Goal: Information Seeking & Learning: Learn about a topic

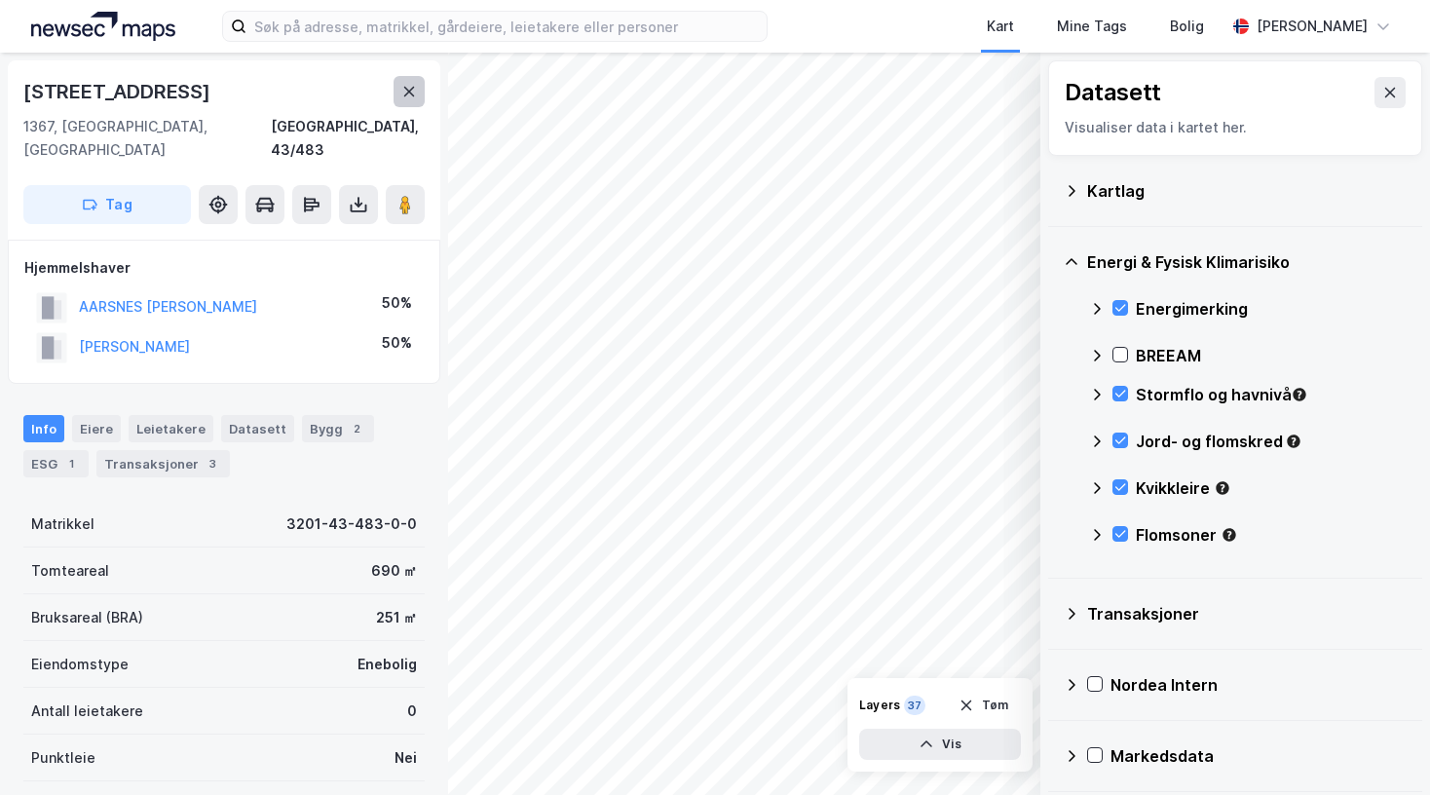
click at [409, 96] on icon at bounding box center [409, 92] width 16 height 16
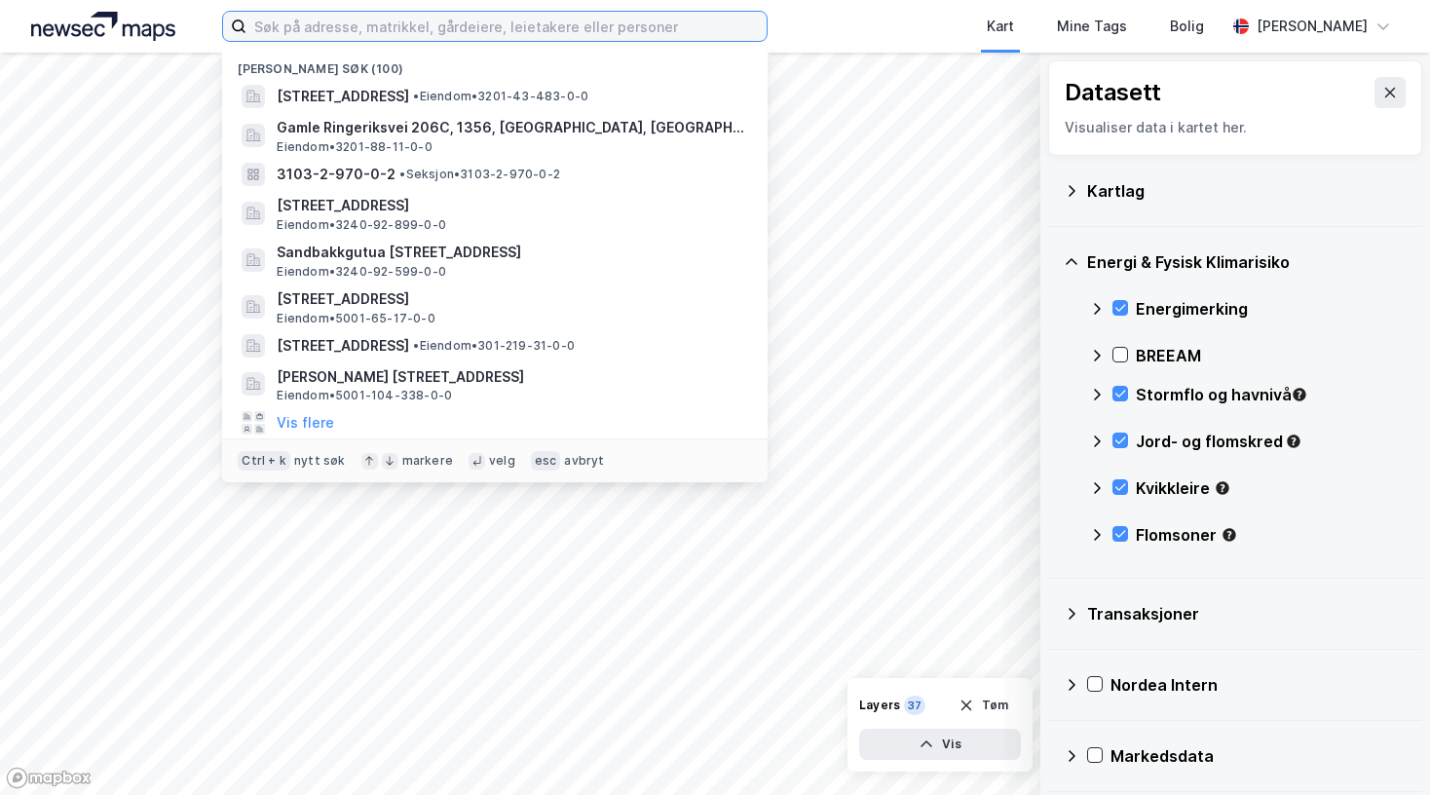
click at [345, 19] on input at bounding box center [506, 26] width 520 height 29
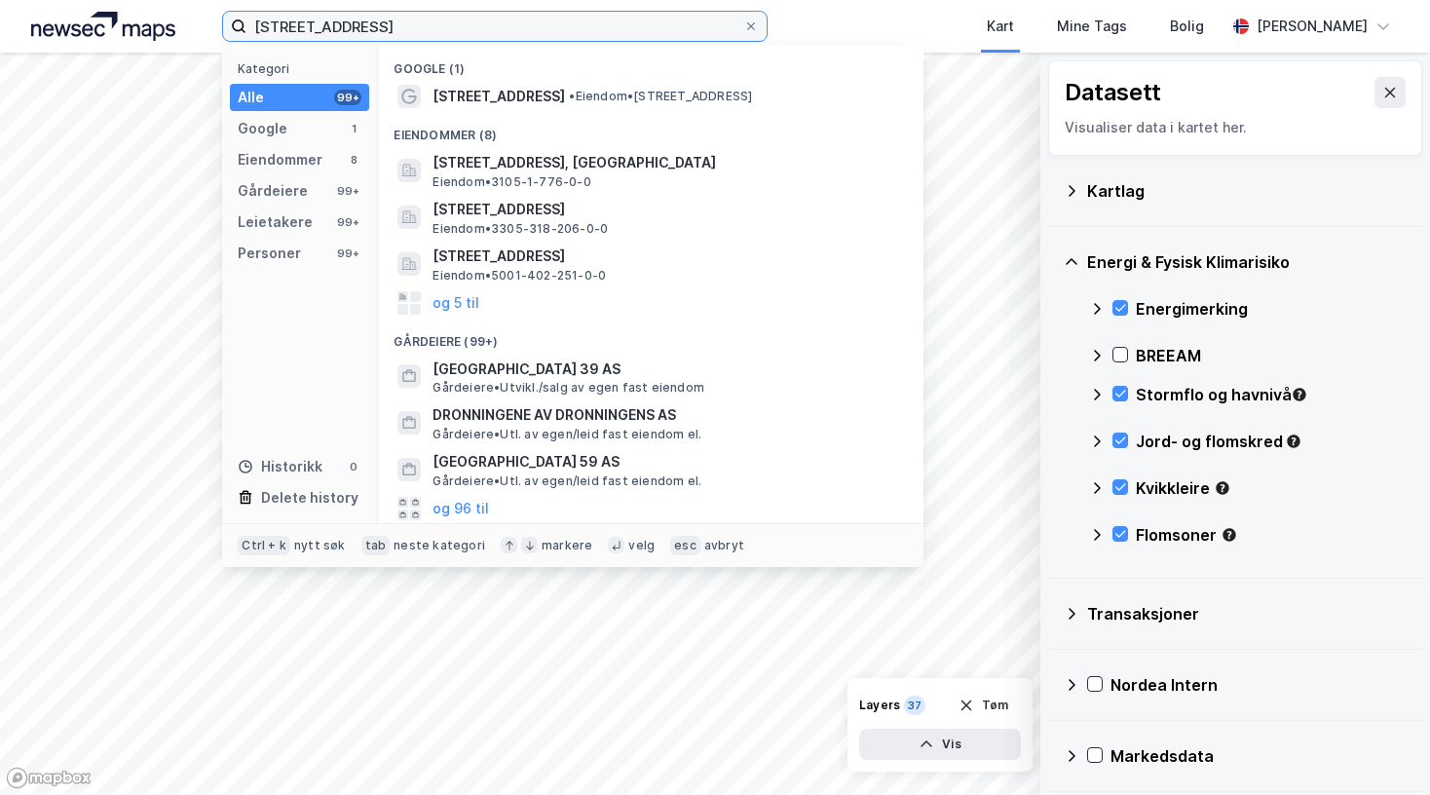
type input "[STREET_ADDRESS]"
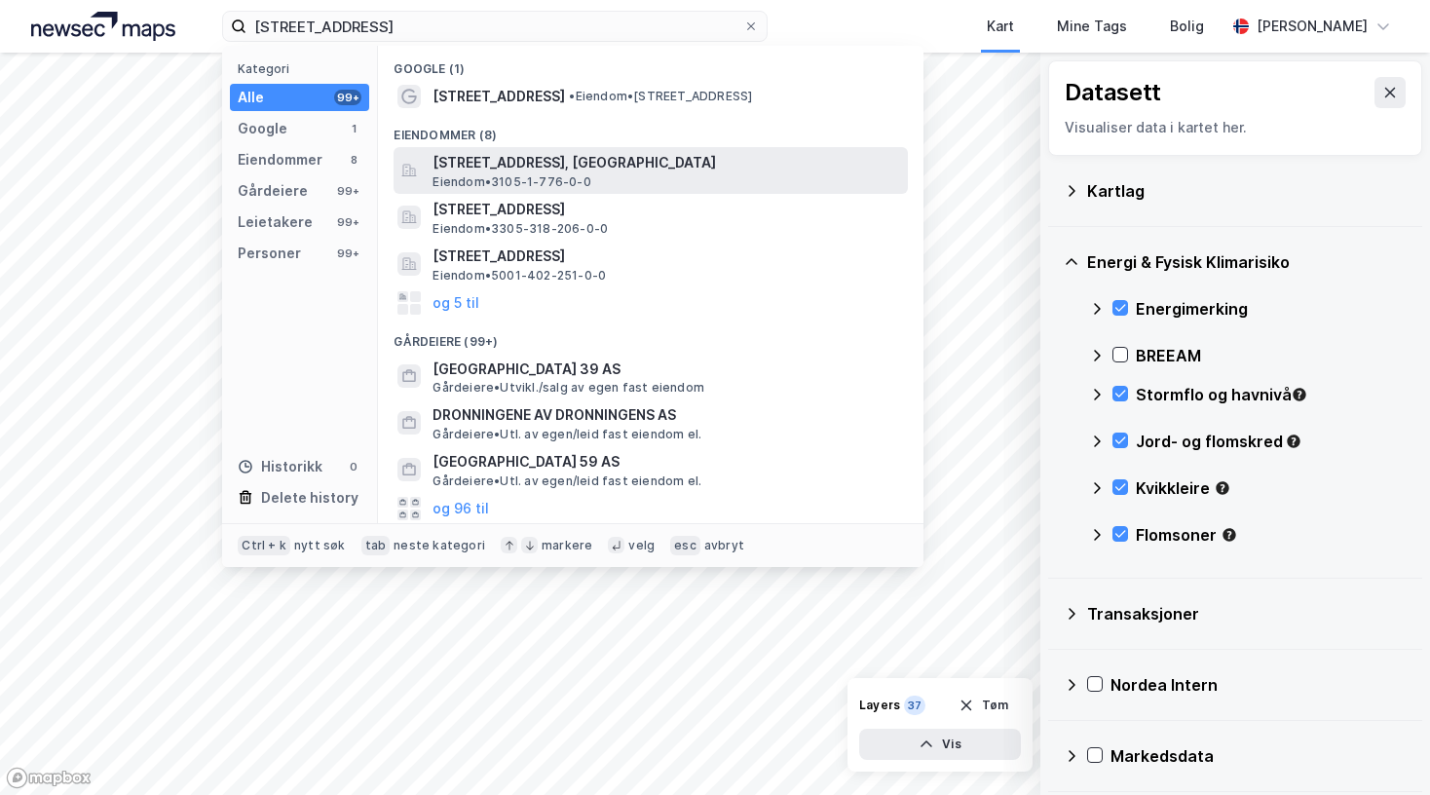
click at [586, 152] on span "[STREET_ADDRESS], [GEOGRAPHIC_DATA]" at bounding box center [667, 162] width 468 height 23
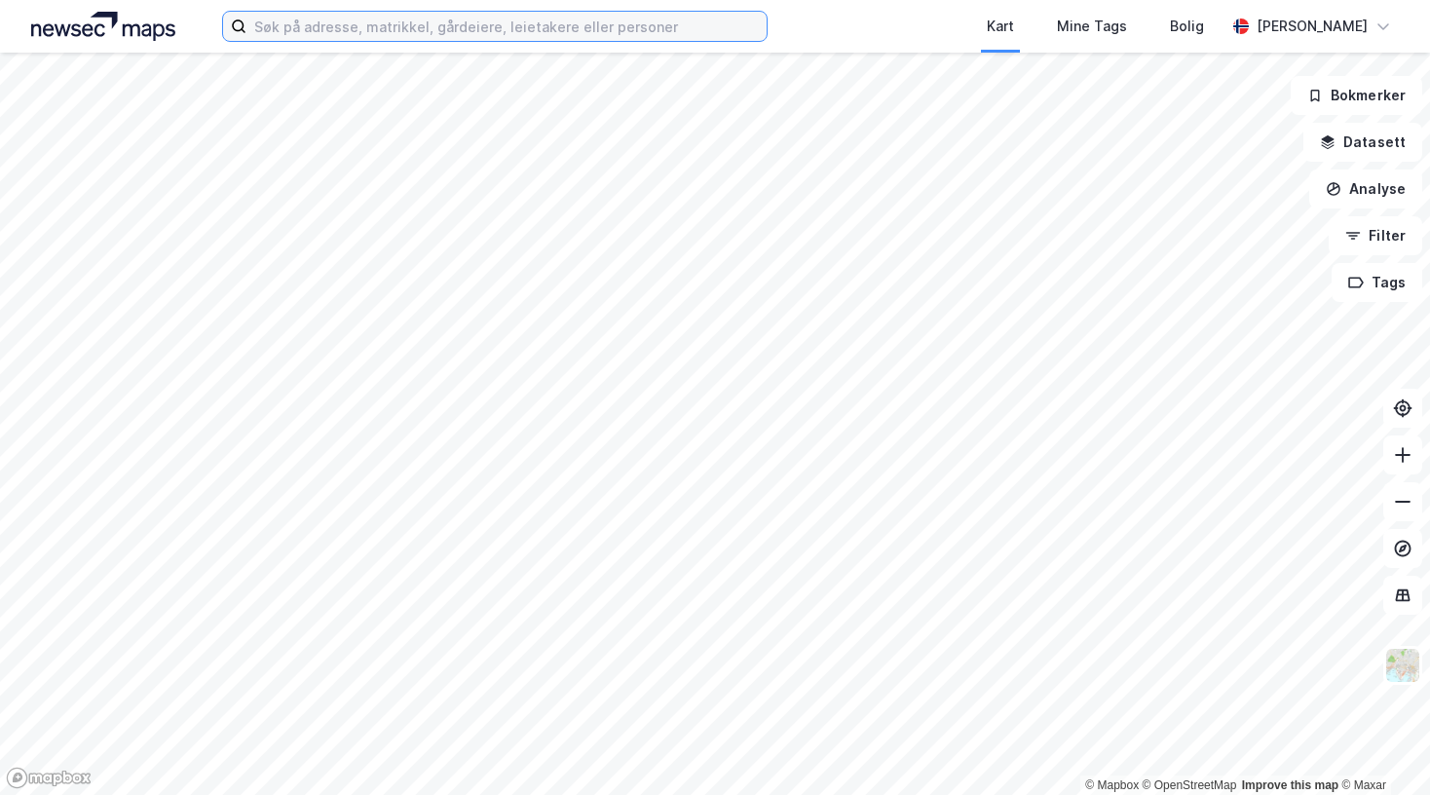
click at [355, 32] on input at bounding box center [506, 26] width 520 height 29
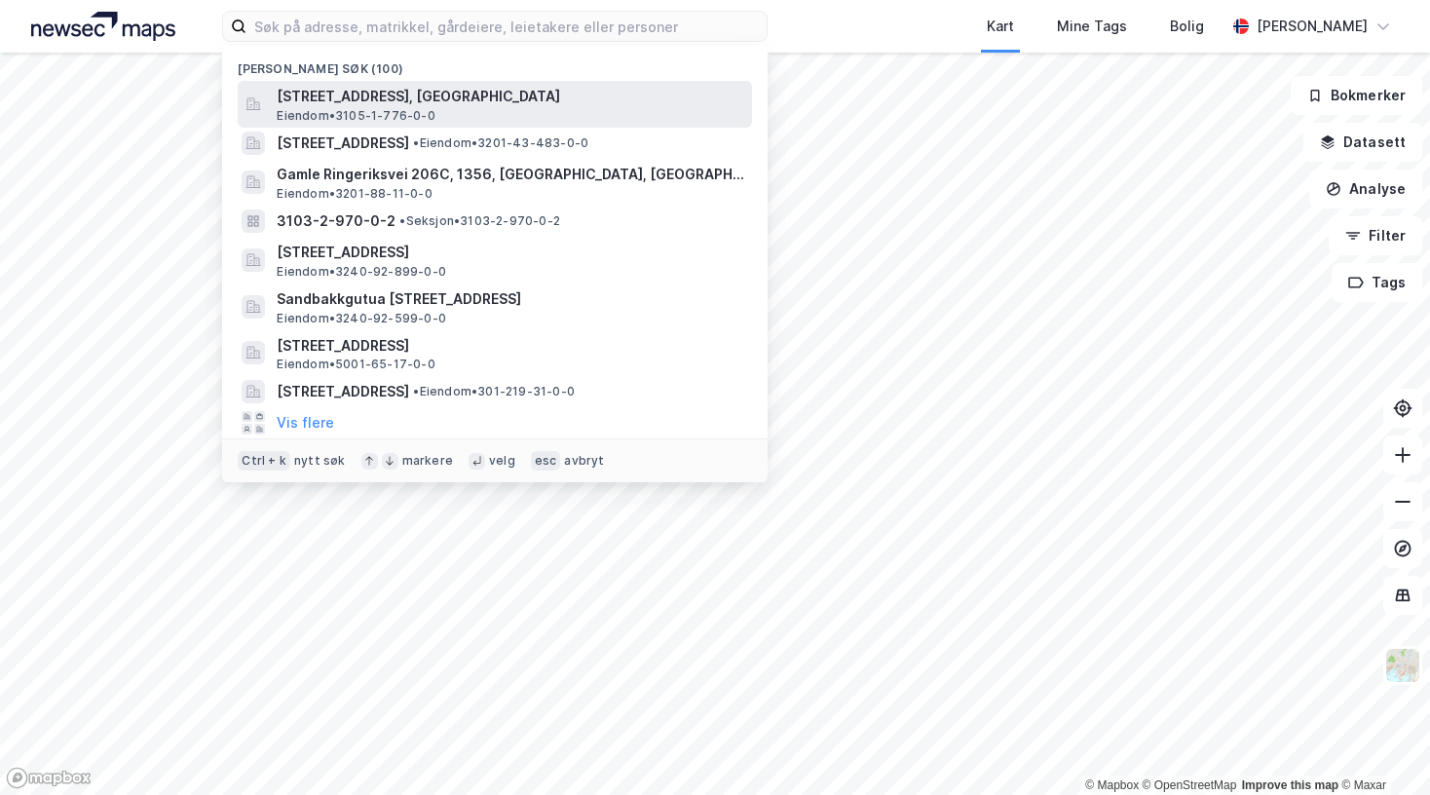
click at [339, 96] on span "[STREET_ADDRESS], [GEOGRAPHIC_DATA]" at bounding box center [511, 96] width 468 height 23
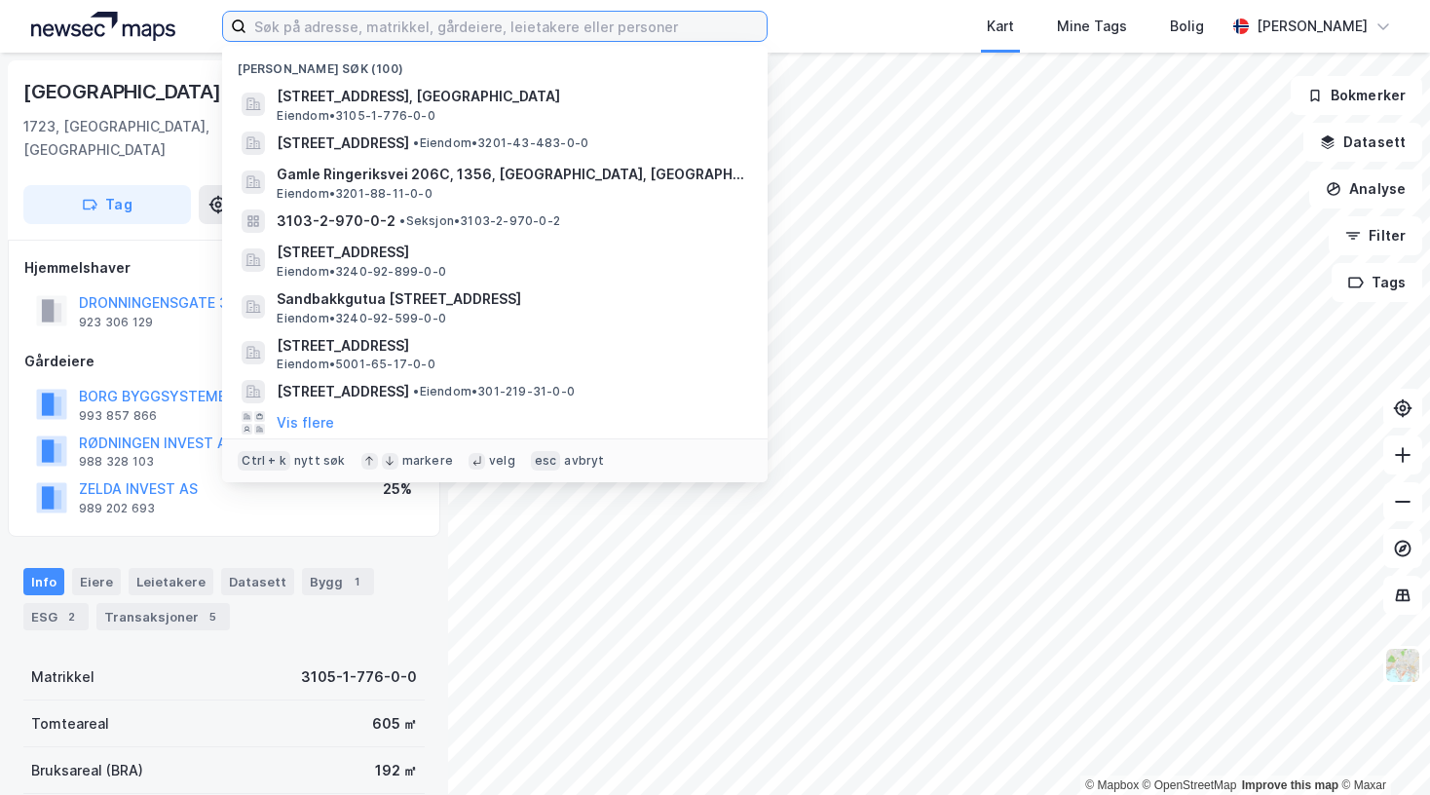
click at [342, 20] on input at bounding box center [506, 26] width 520 height 29
click at [374, 21] on input at bounding box center [506, 26] width 520 height 29
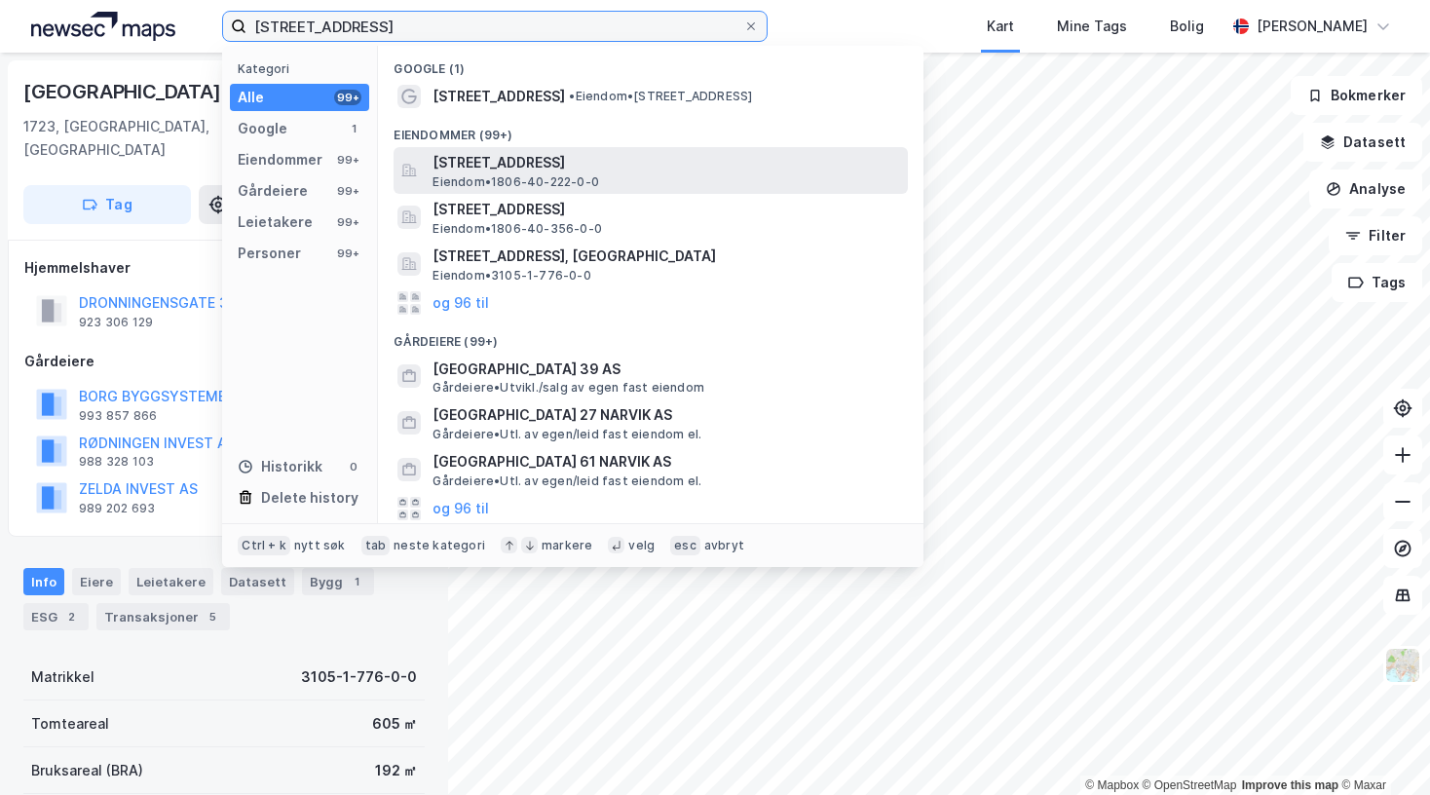
type input "[STREET_ADDRESS]"
click at [439, 172] on span "[STREET_ADDRESS]" at bounding box center [667, 162] width 468 height 23
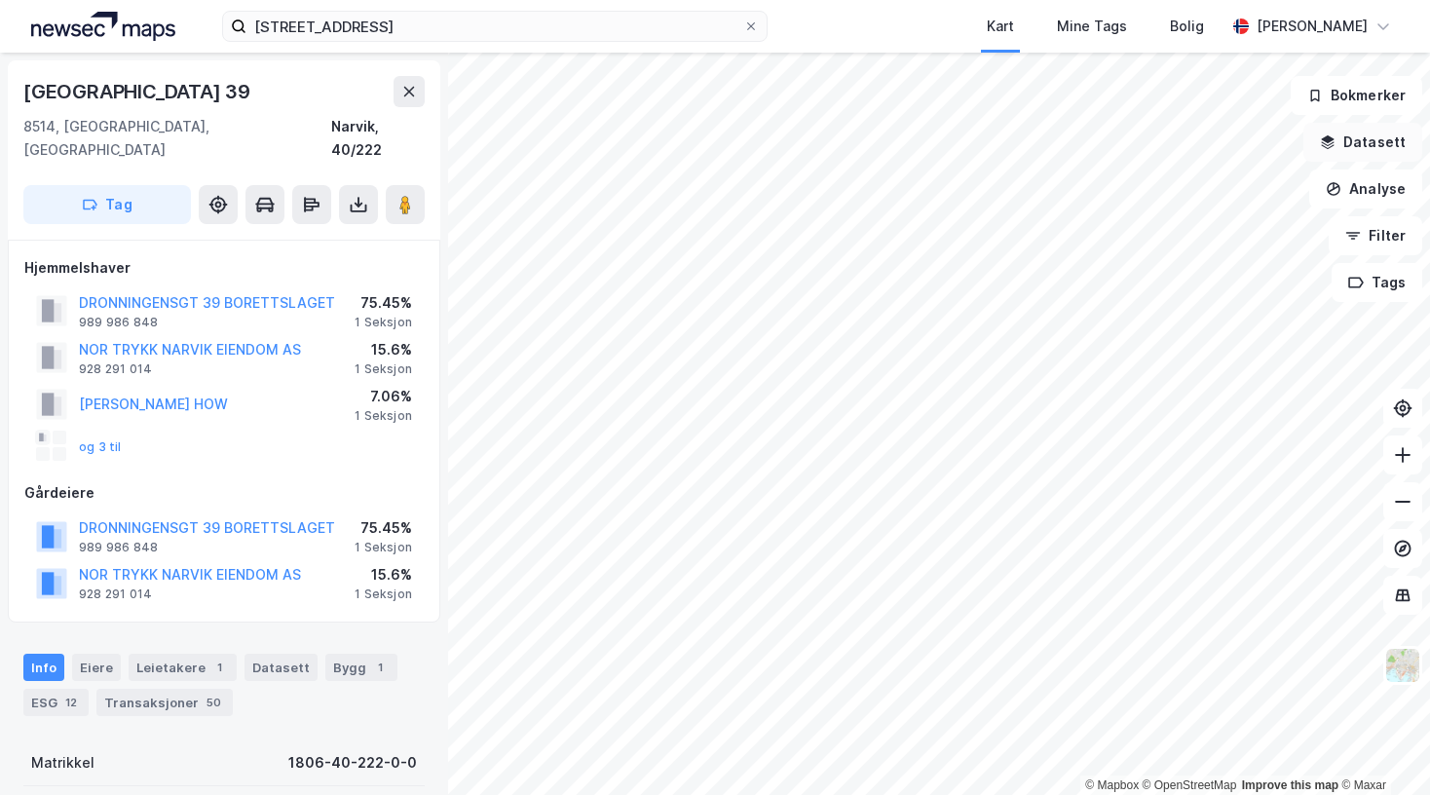
click at [1385, 144] on button "Datasett" at bounding box center [1362, 142] width 119 height 39
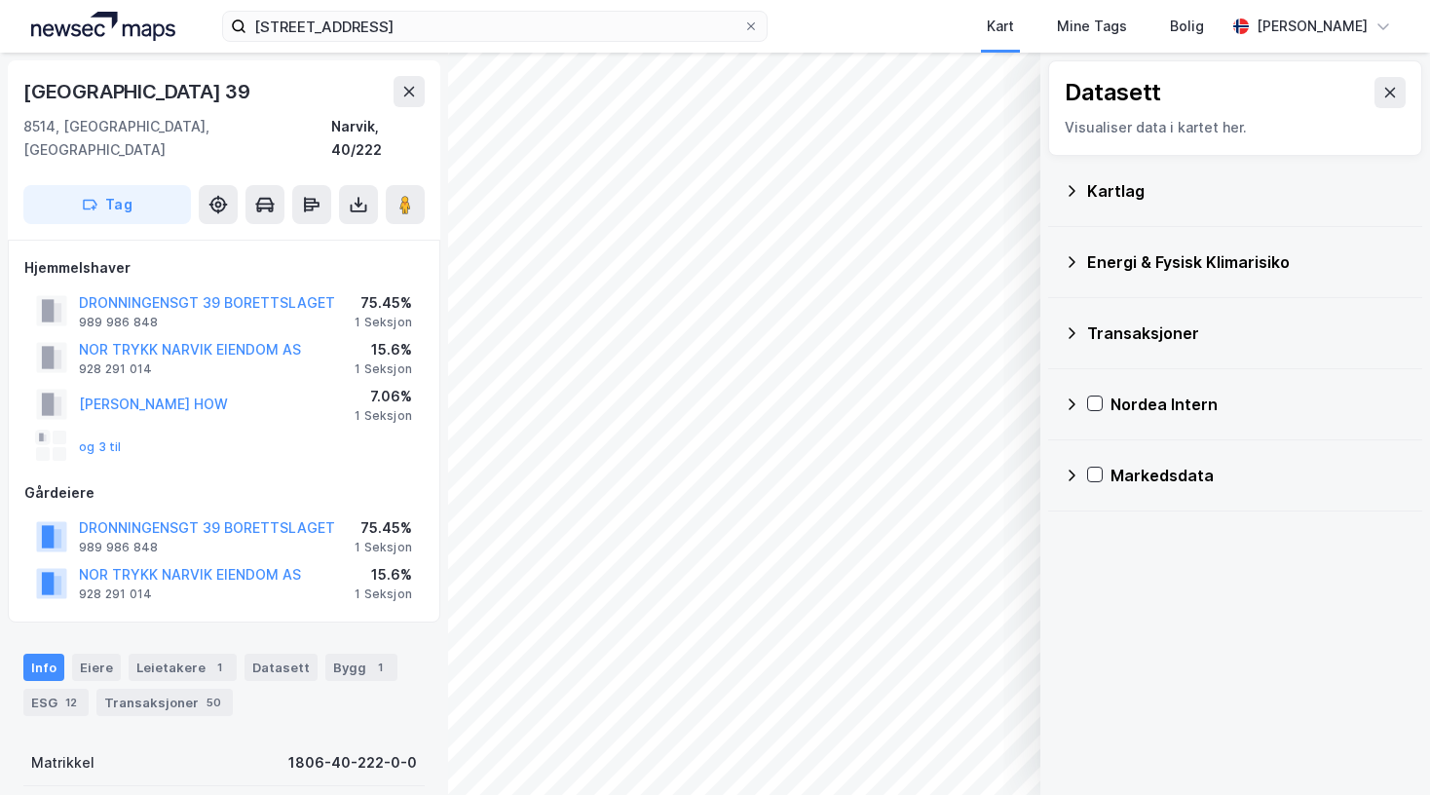
click at [1068, 190] on icon at bounding box center [1072, 191] width 16 height 16
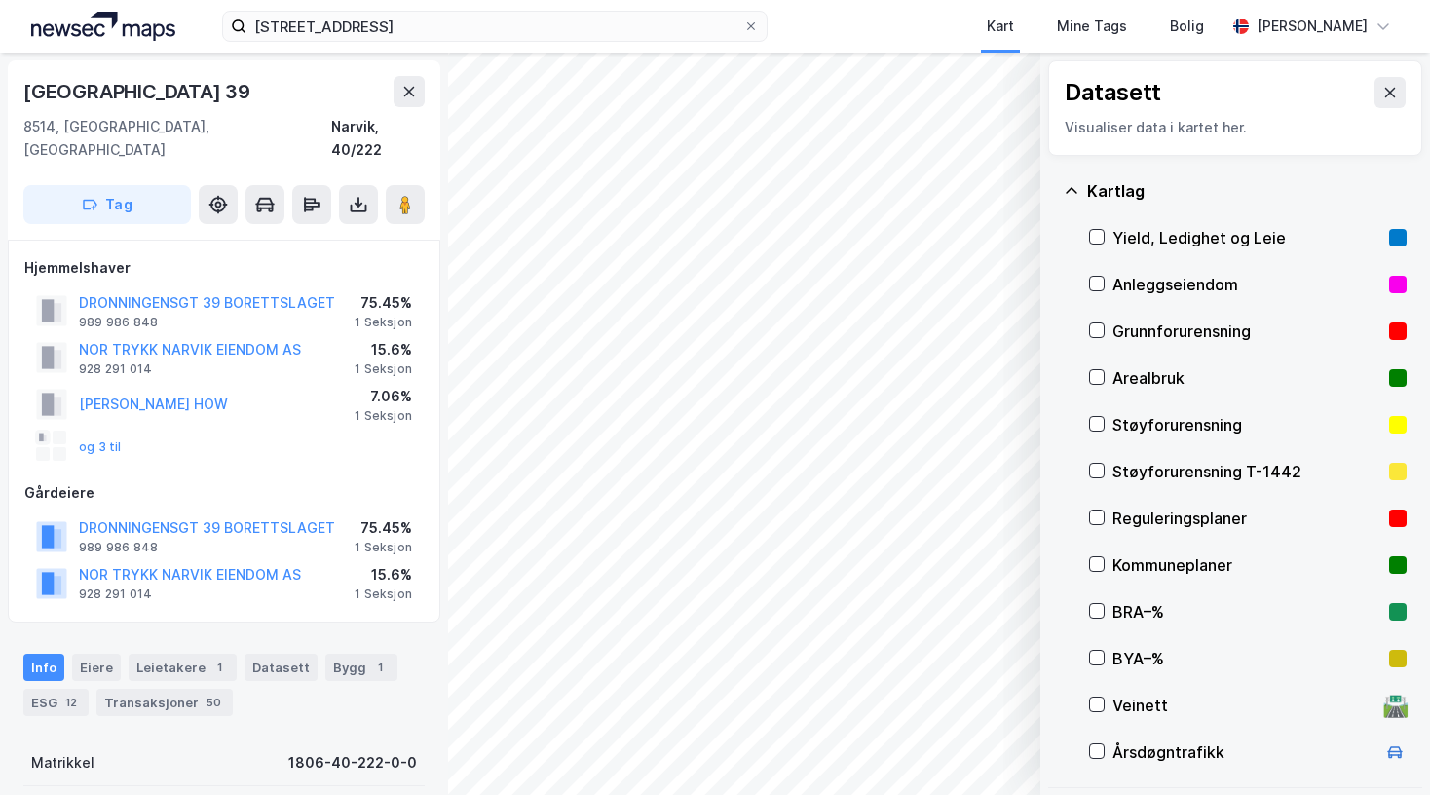
click at [1071, 187] on icon at bounding box center [1072, 191] width 16 height 16
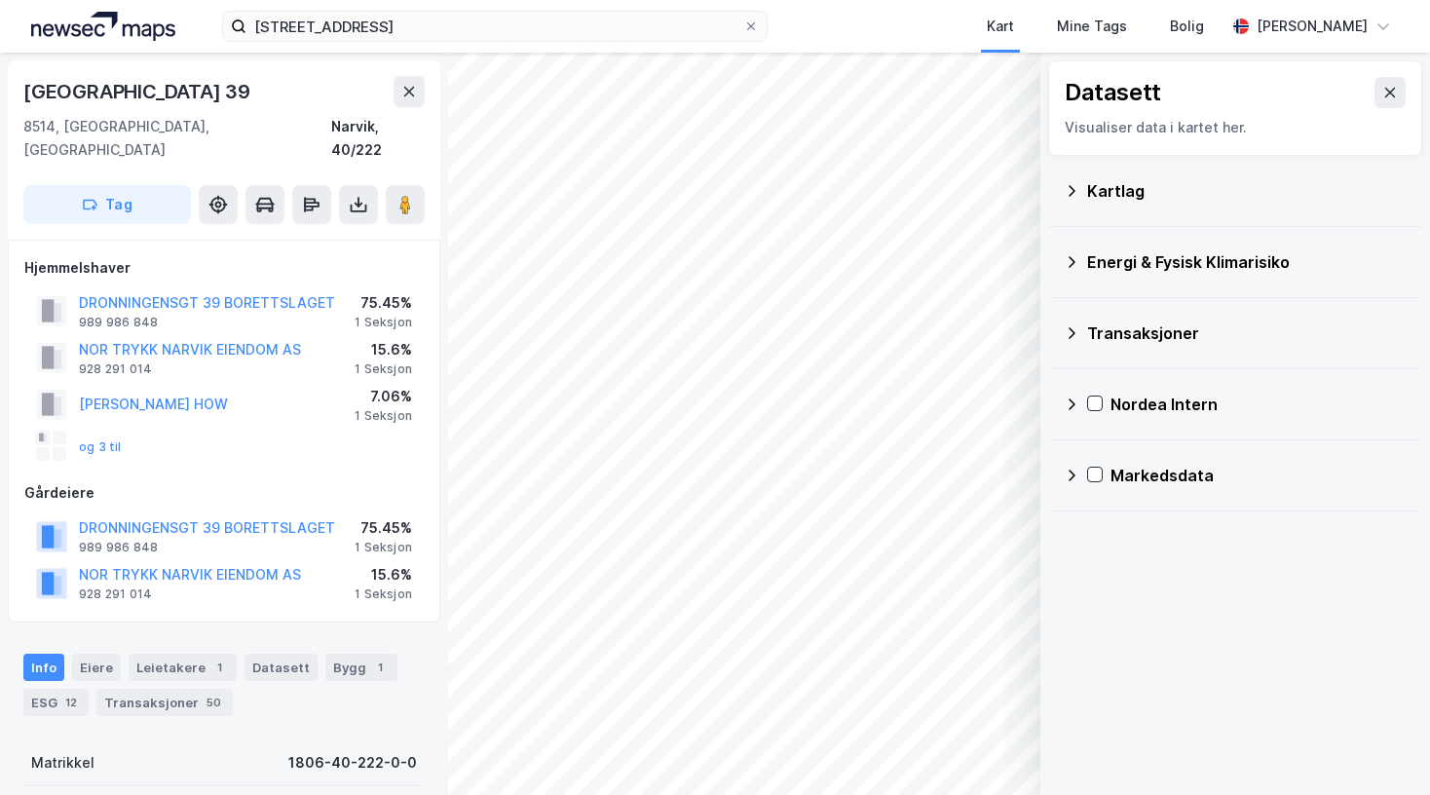
click at [1072, 187] on icon at bounding box center [1072, 190] width 7 height 11
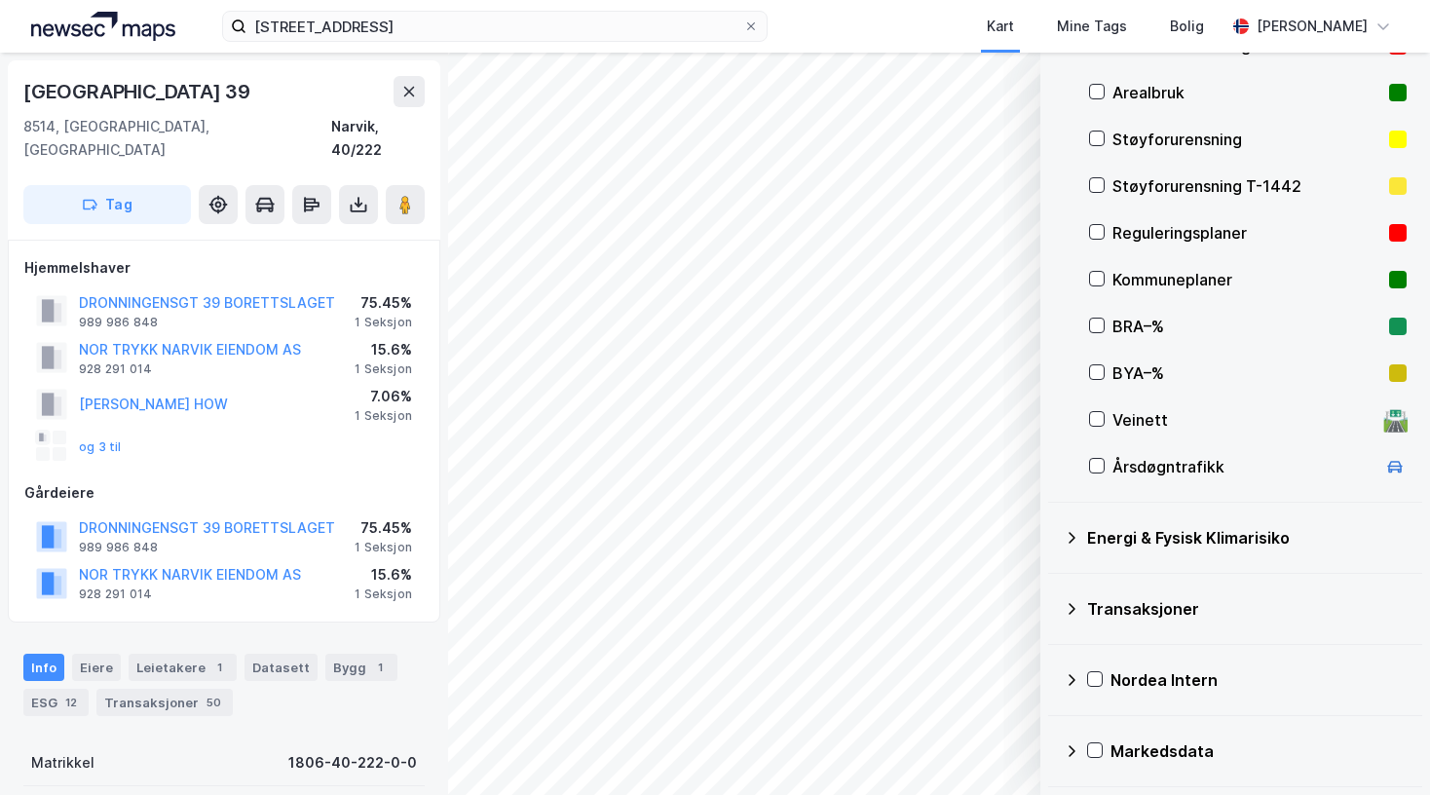
scroll to position [188, 0]
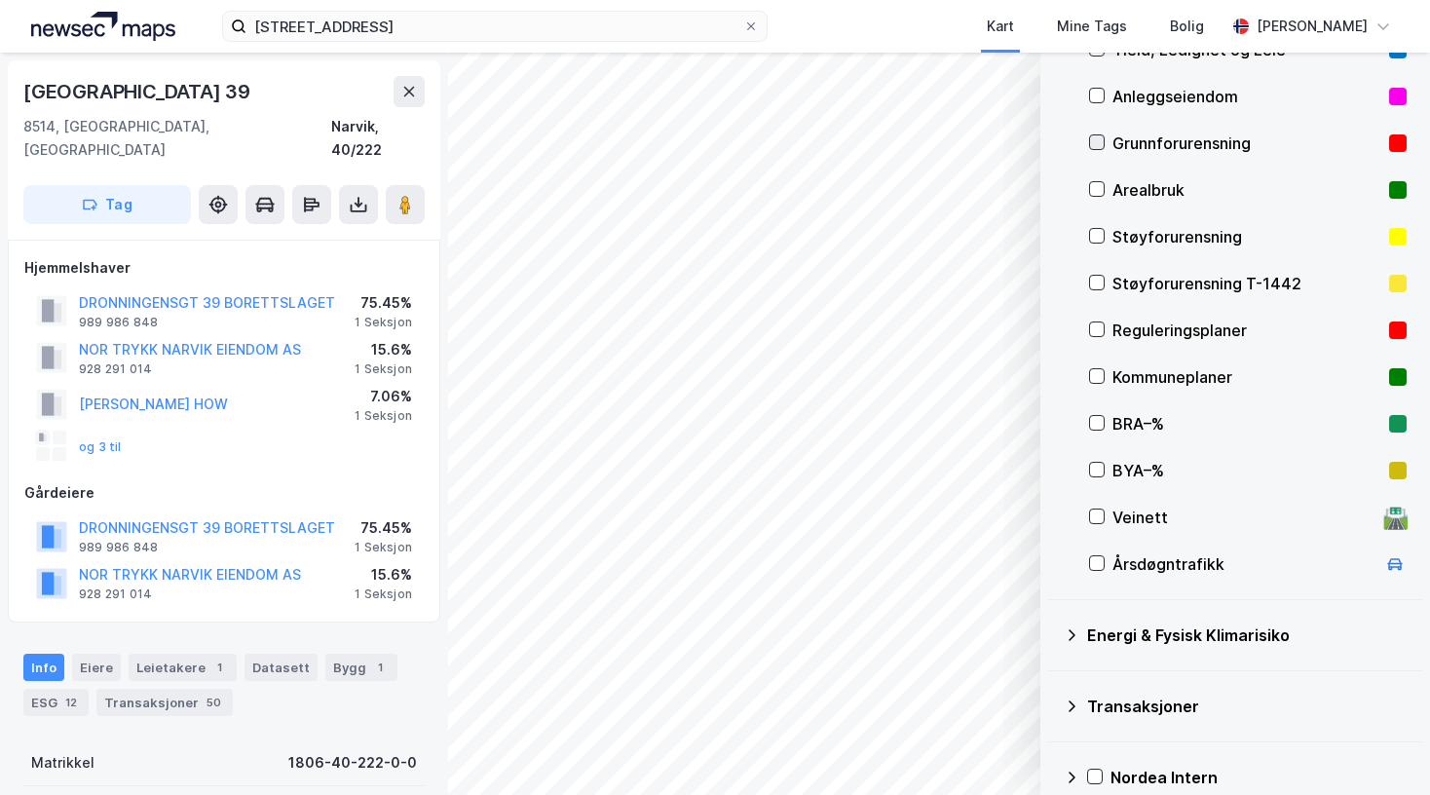
click at [1100, 138] on icon at bounding box center [1097, 142] width 14 height 14
click at [1094, 372] on icon at bounding box center [1097, 376] width 14 height 14
click at [1105, 428] on div "BRA–%" at bounding box center [1248, 423] width 318 height 47
click at [1095, 463] on icon at bounding box center [1097, 470] width 14 height 14
click at [1096, 417] on icon at bounding box center [1097, 423] width 14 height 14
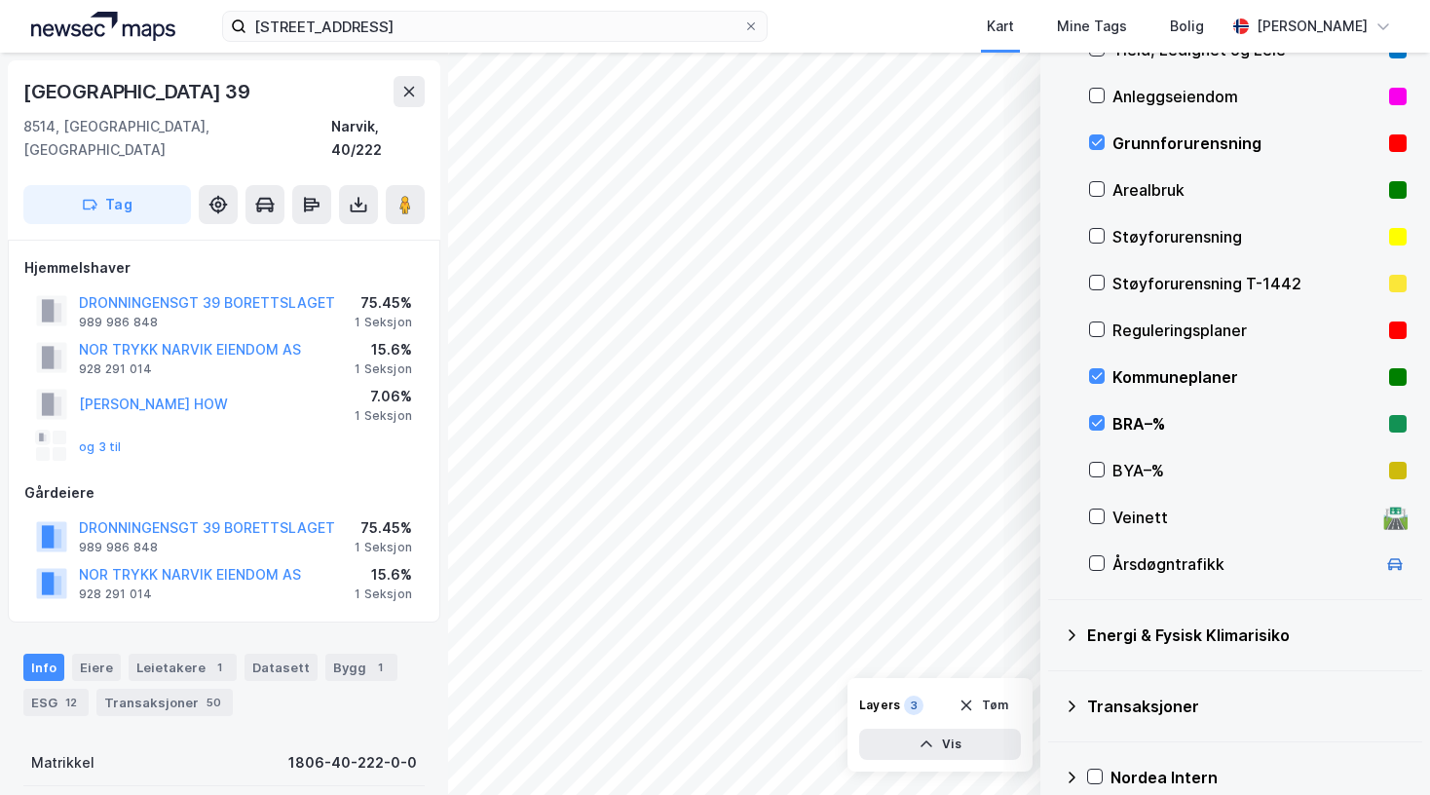
click at [1100, 461] on div "BYA–%" at bounding box center [1248, 470] width 318 height 47
click at [1086, 464] on div "Kartlag Yield, Ledighet og Leie Anleggseiendom Grunnforurensning Arealbruk Støy…" at bounding box center [1235, 284] width 374 height 632
click at [1100, 468] on icon at bounding box center [1097, 470] width 14 height 14
click at [1096, 382] on icon at bounding box center [1097, 376] width 14 height 14
click at [1076, 635] on icon at bounding box center [1072, 635] width 16 height 16
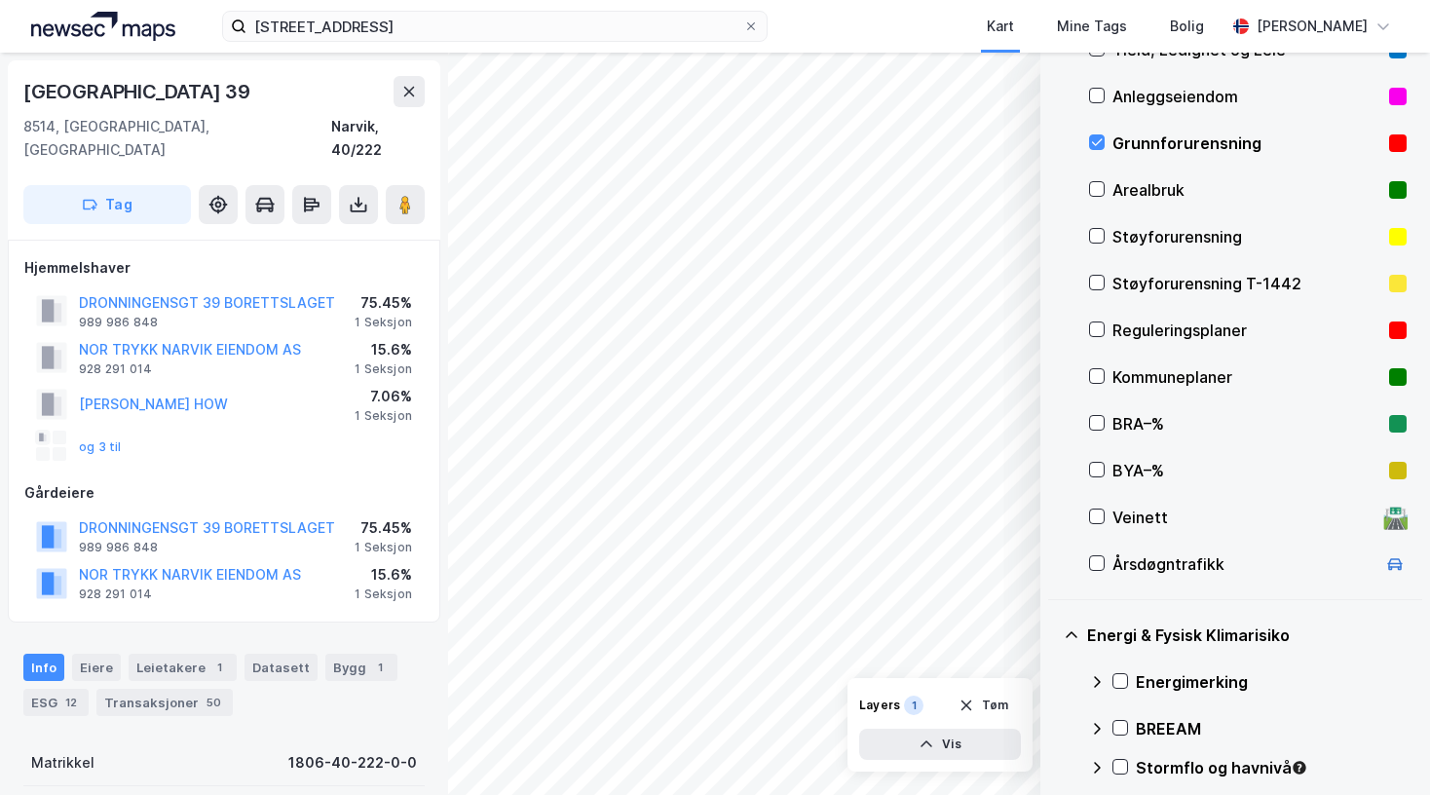
scroll to position [285, 0]
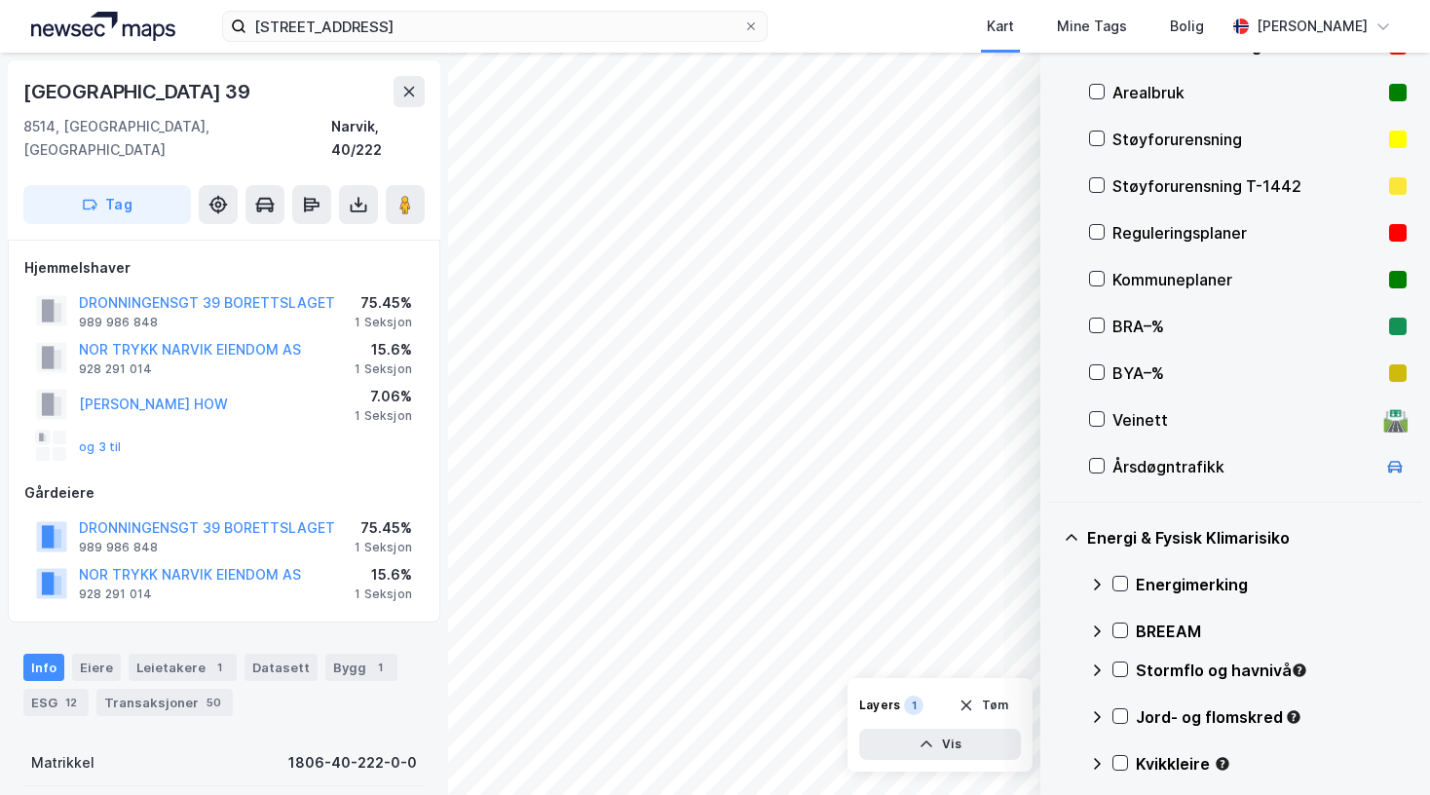
click at [1125, 573] on div "Energimerking" at bounding box center [1248, 584] width 318 height 47
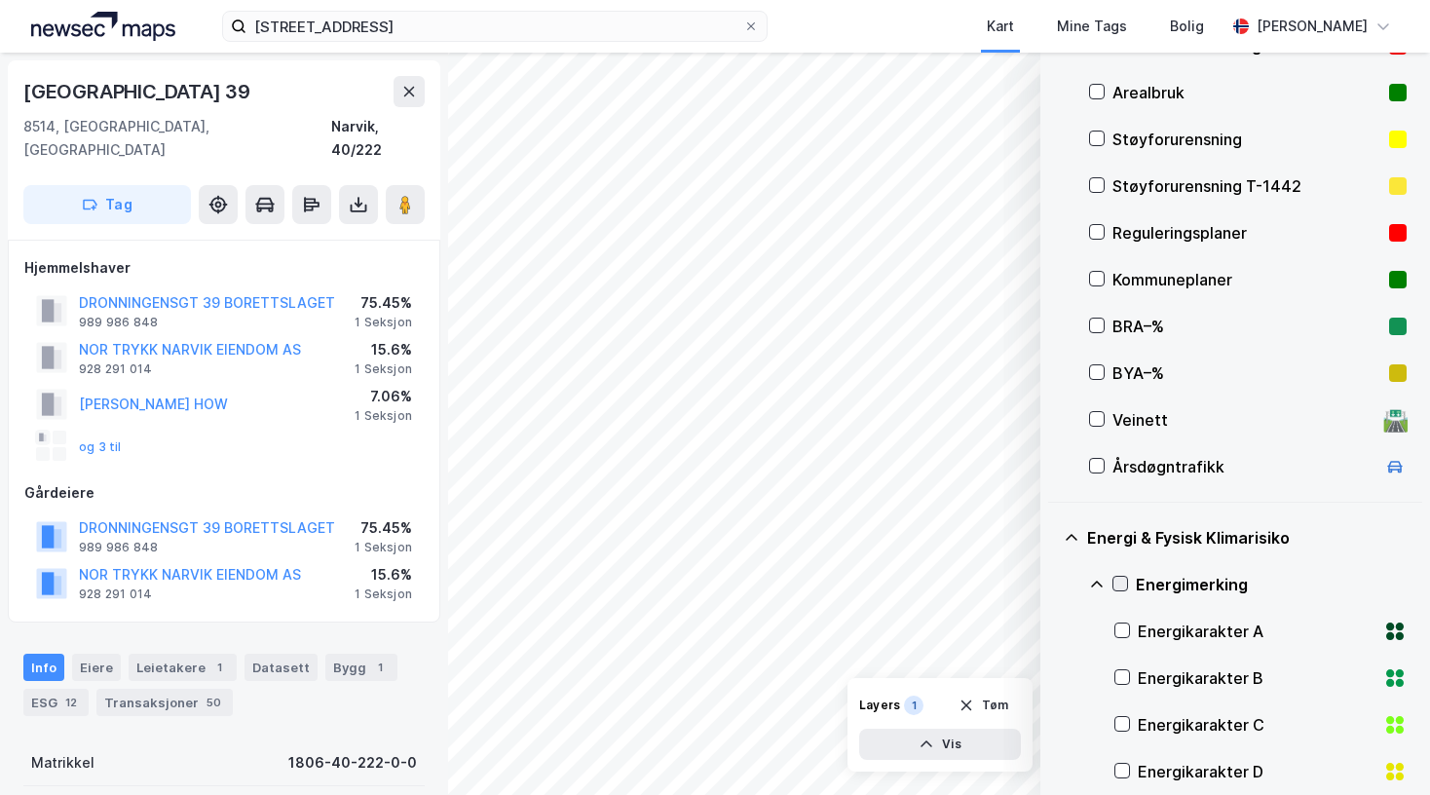
click at [1125, 585] on icon at bounding box center [1120, 584] width 14 height 14
click at [1134, 627] on div "Energikarakter A" at bounding box center [1260, 631] width 292 height 47
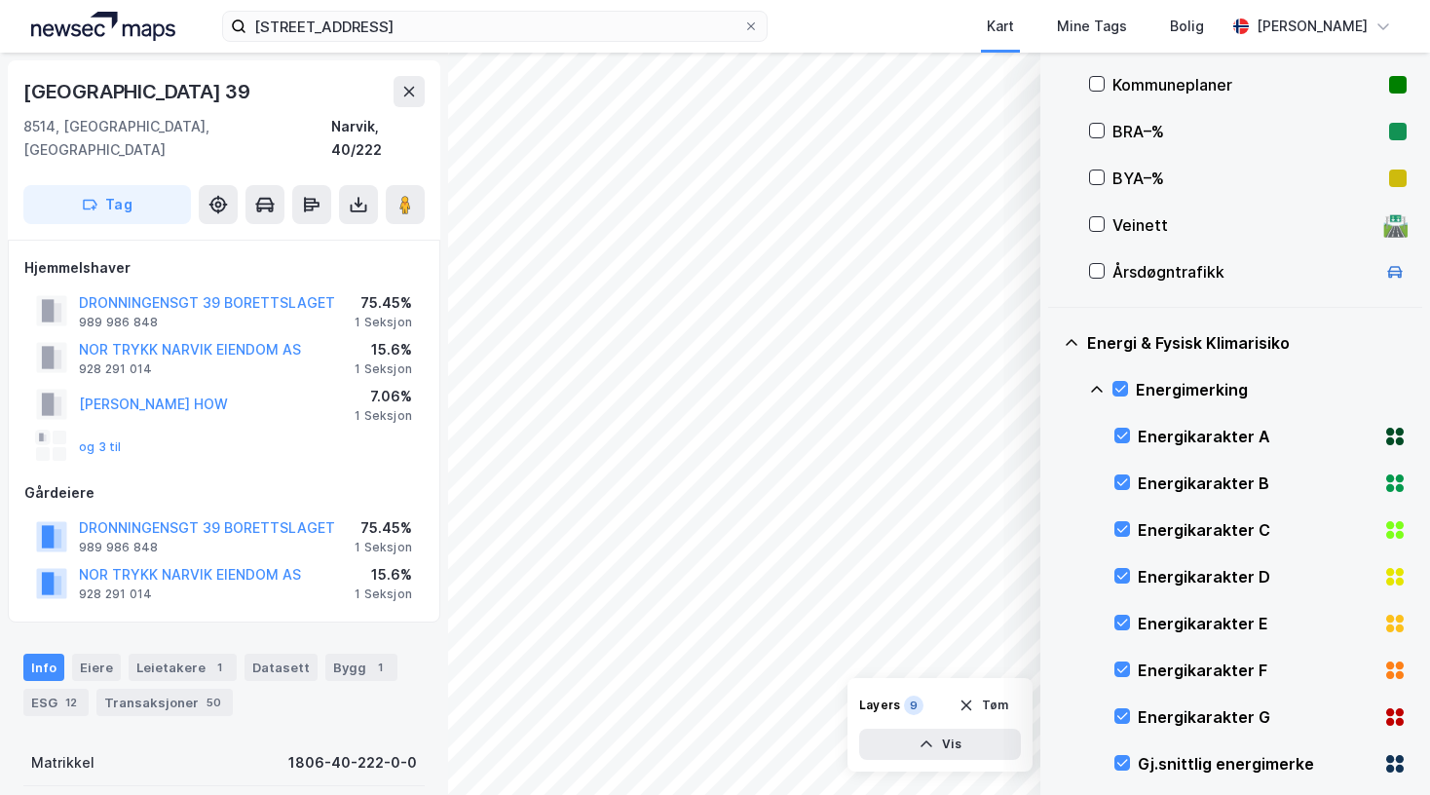
scroll to position [773, 0]
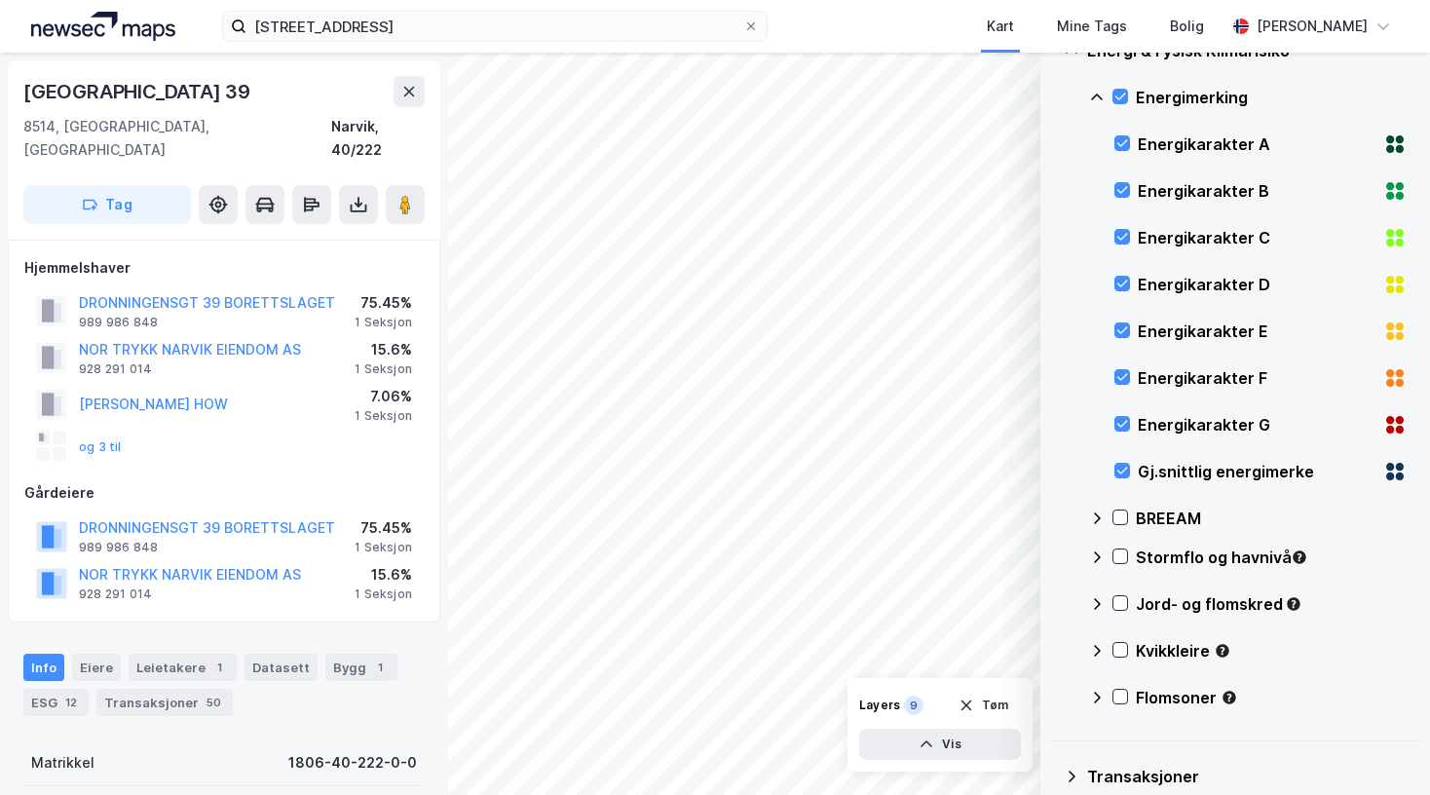
click at [1113, 559] on div at bounding box center [1121, 556] width 16 height 16
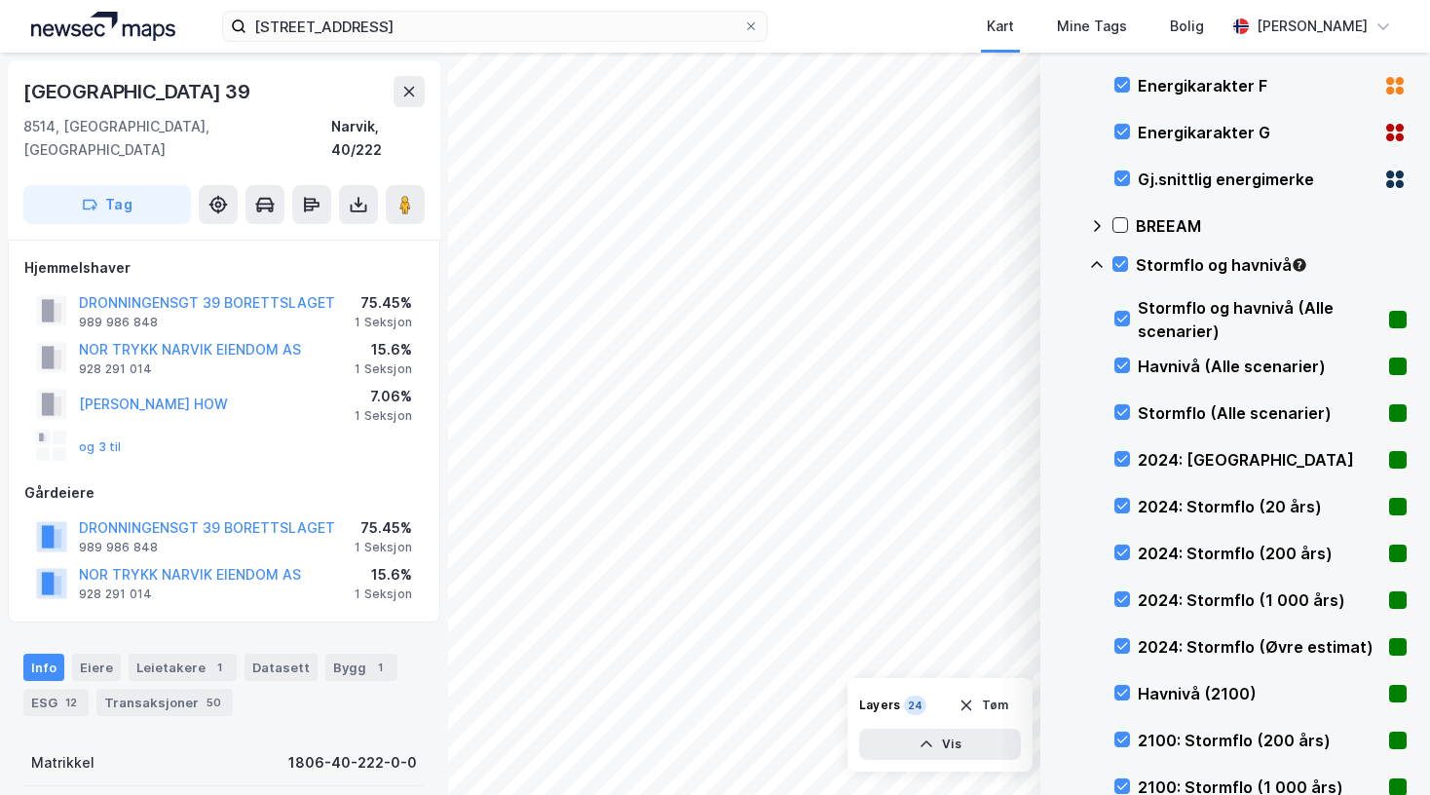
scroll to position [1357, 0]
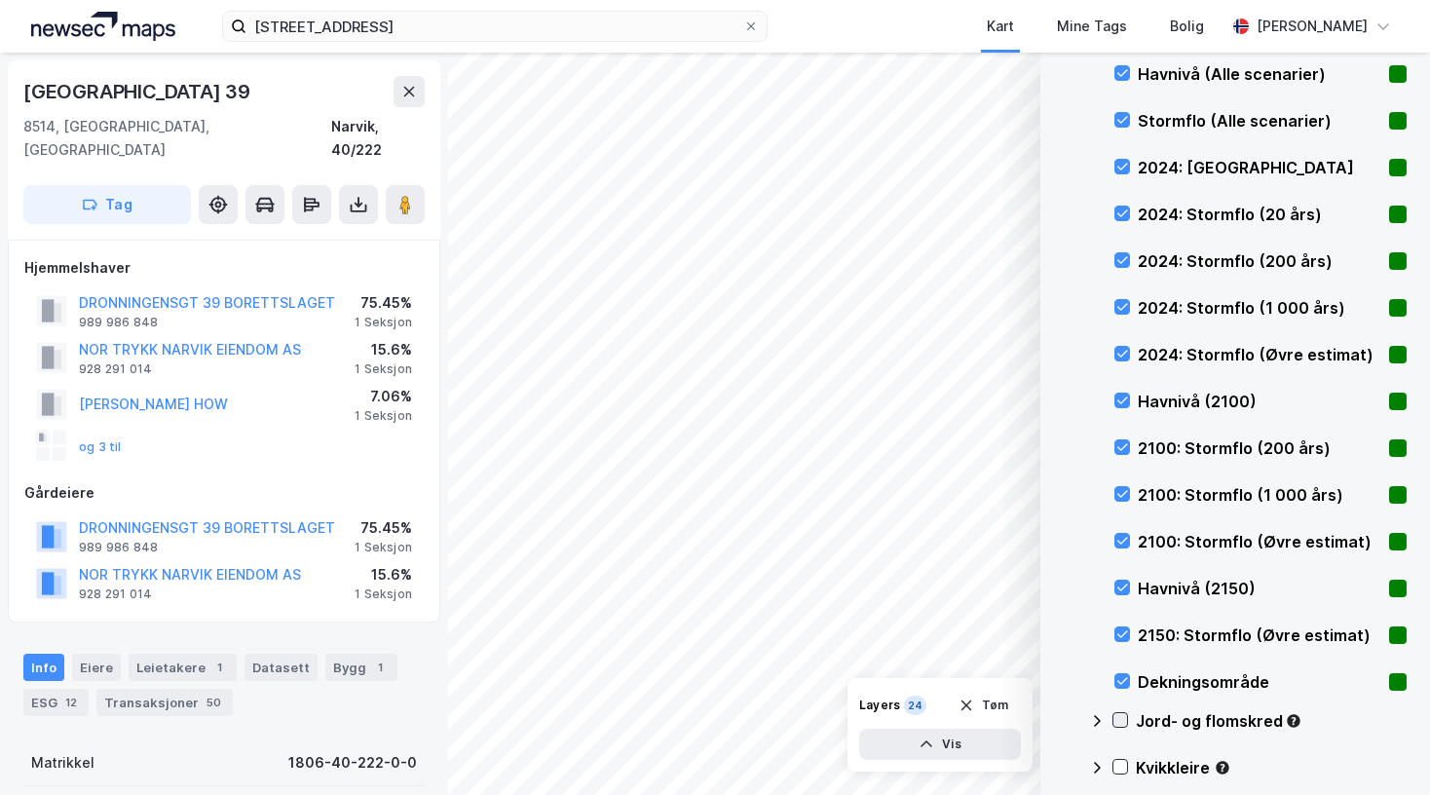
click at [1123, 725] on icon at bounding box center [1120, 720] width 14 height 14
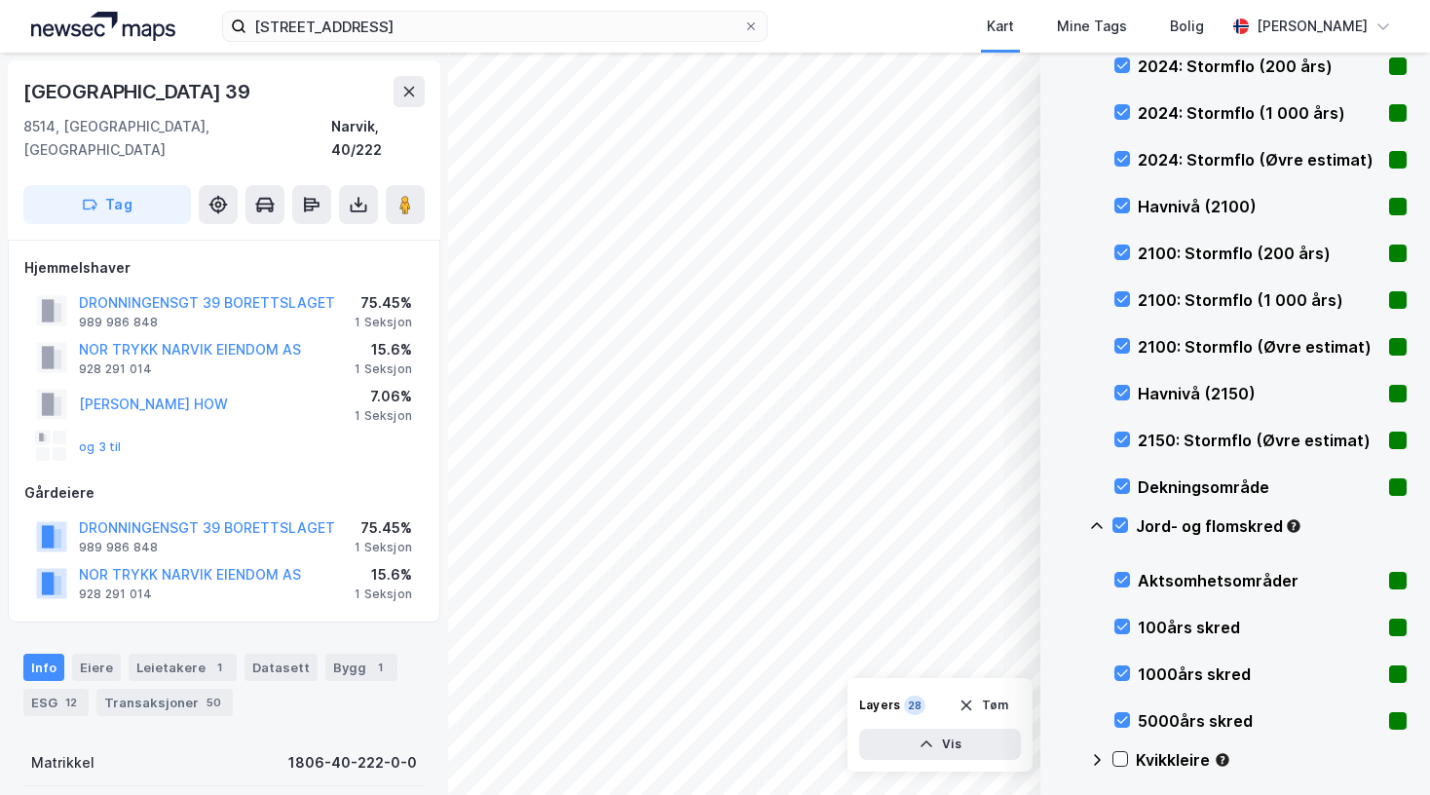
scroll to position [1649, 0]
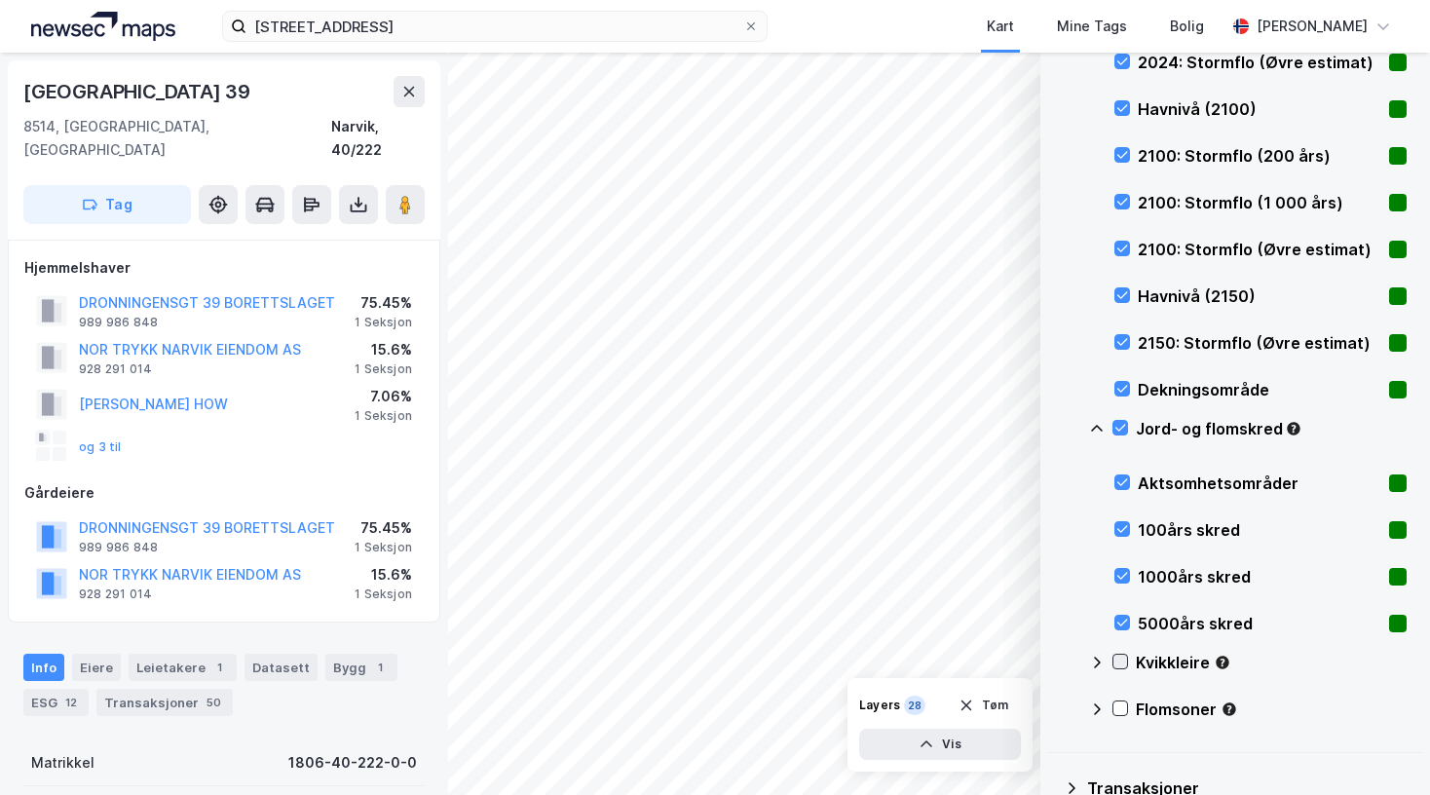
click at [1113, 660] on div at bounding box center [1121, 662] width 16 height 16
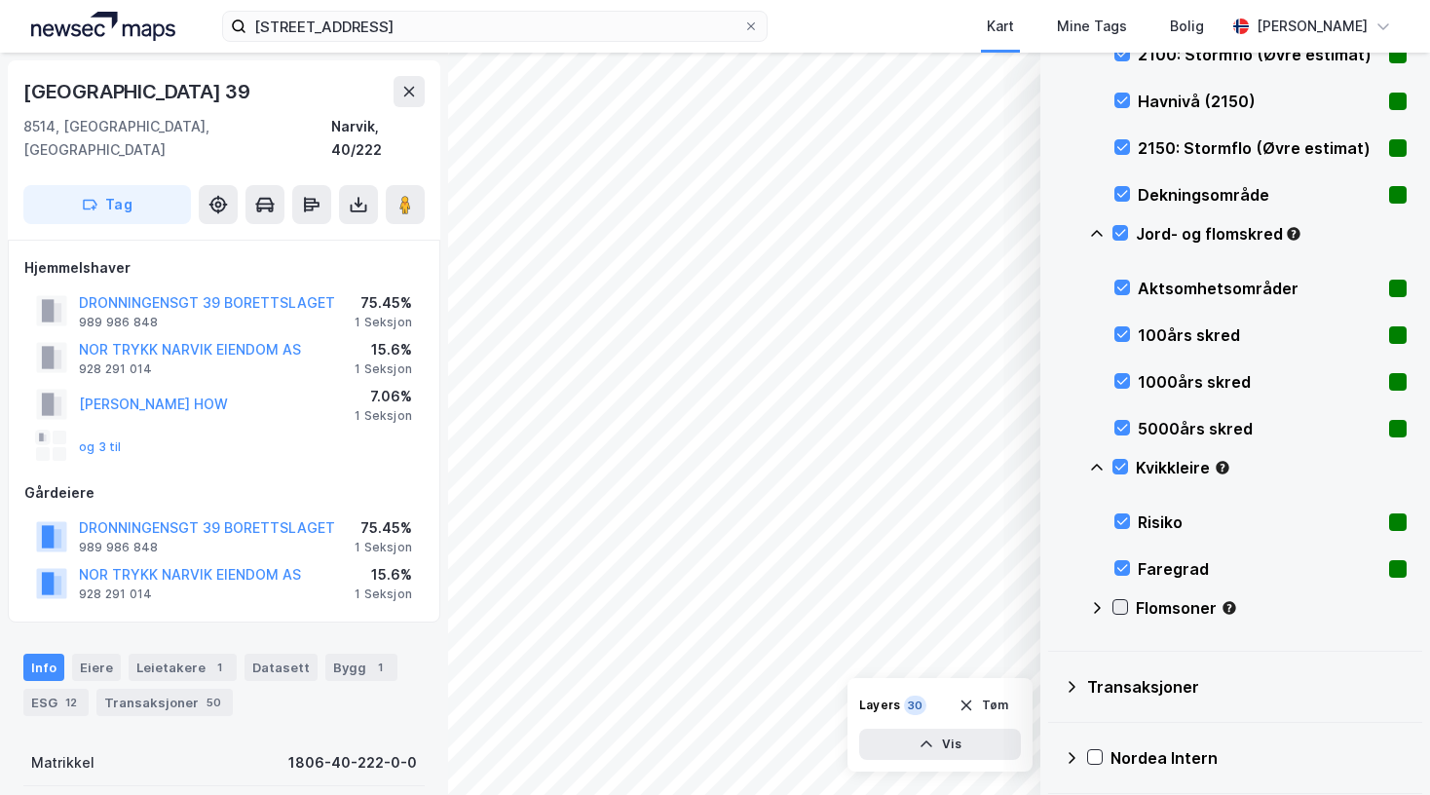
click at [1117, 606] on icon at bounding box center [1120, 607] width 14 height 14
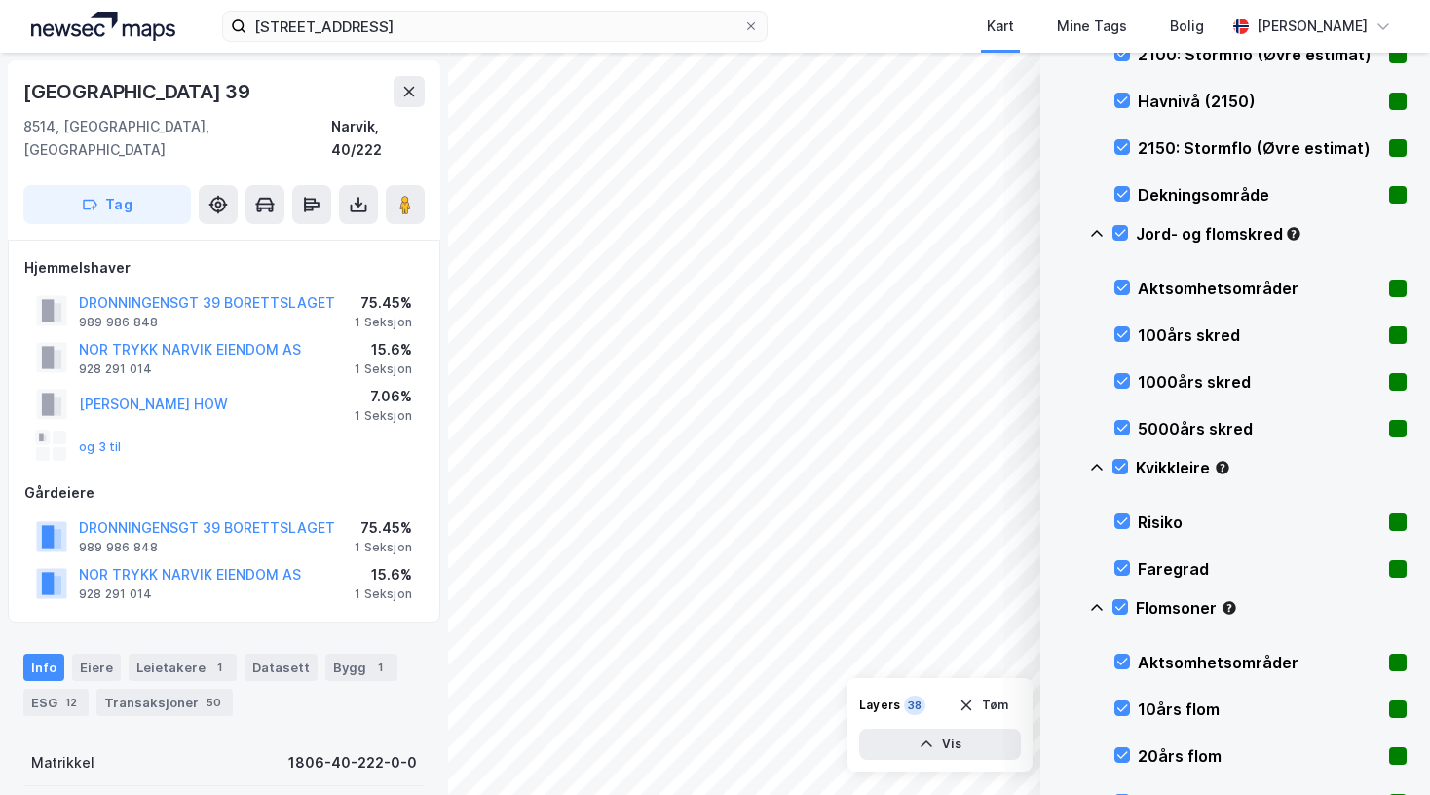
click at [1091, 614] on icon at bounding box center [1097, 608] width 16 height 16
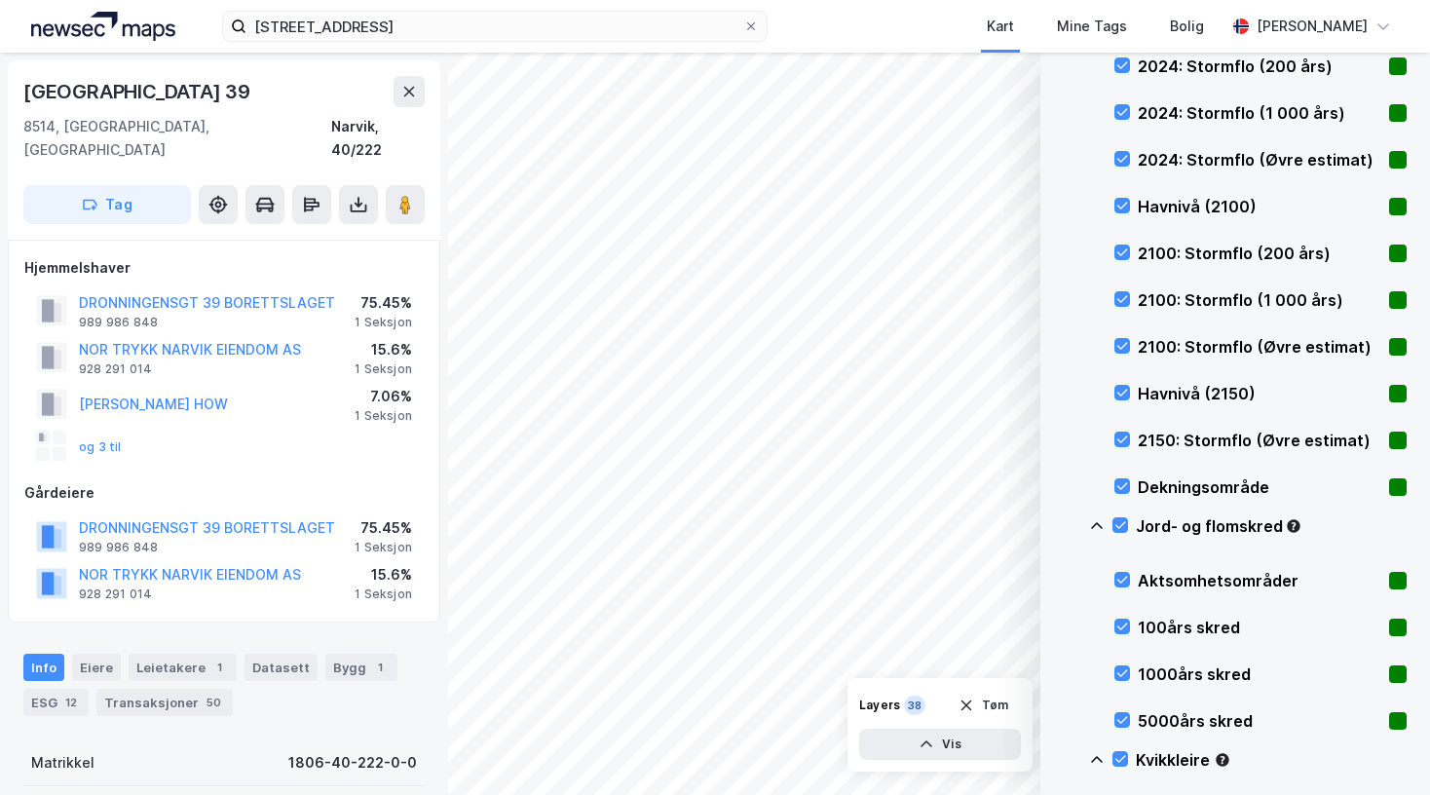
scroll to position [1552, 0]
click at [1100, 521] on icon at bounding box center [1097, 526] width 16 height 16
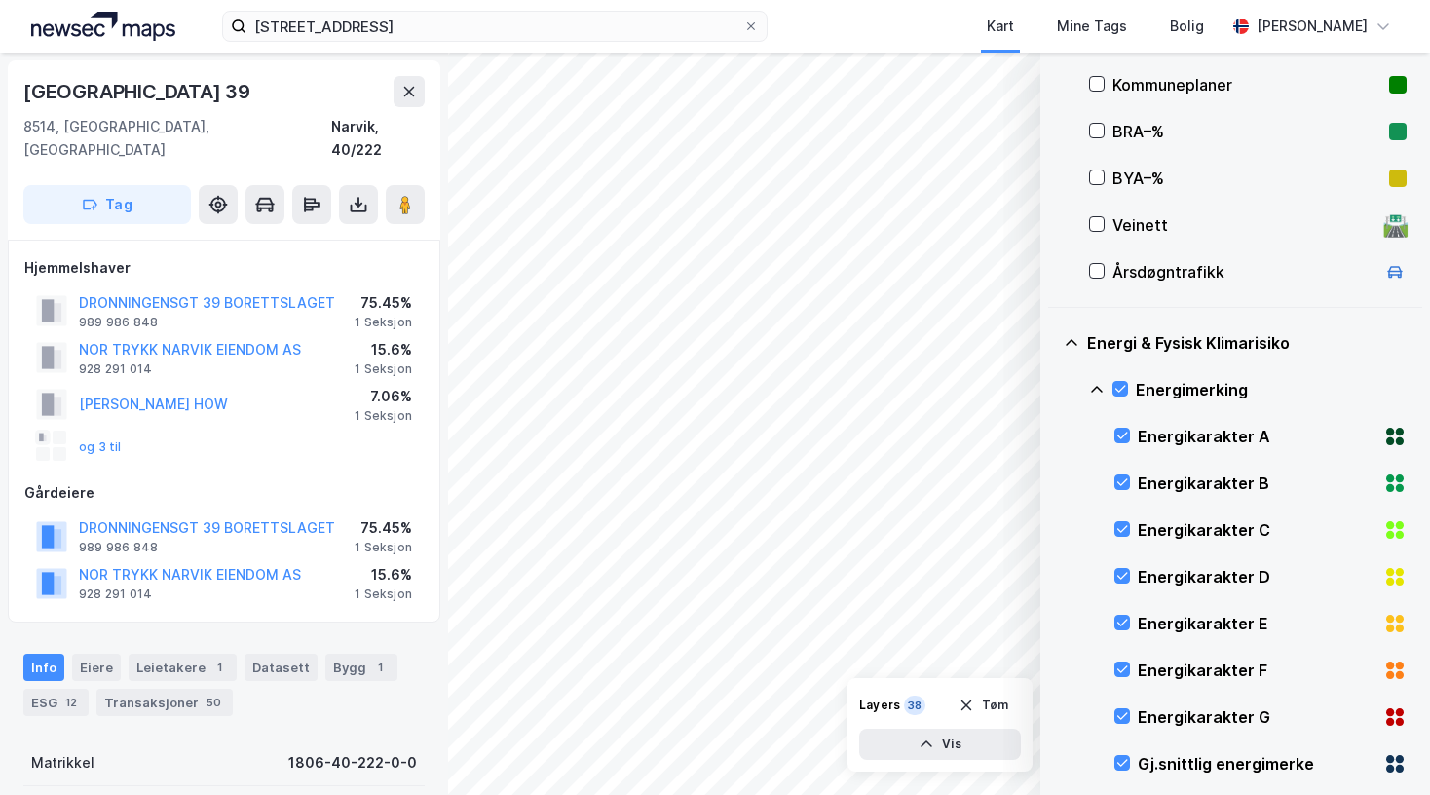
scroll to position [383, 0]
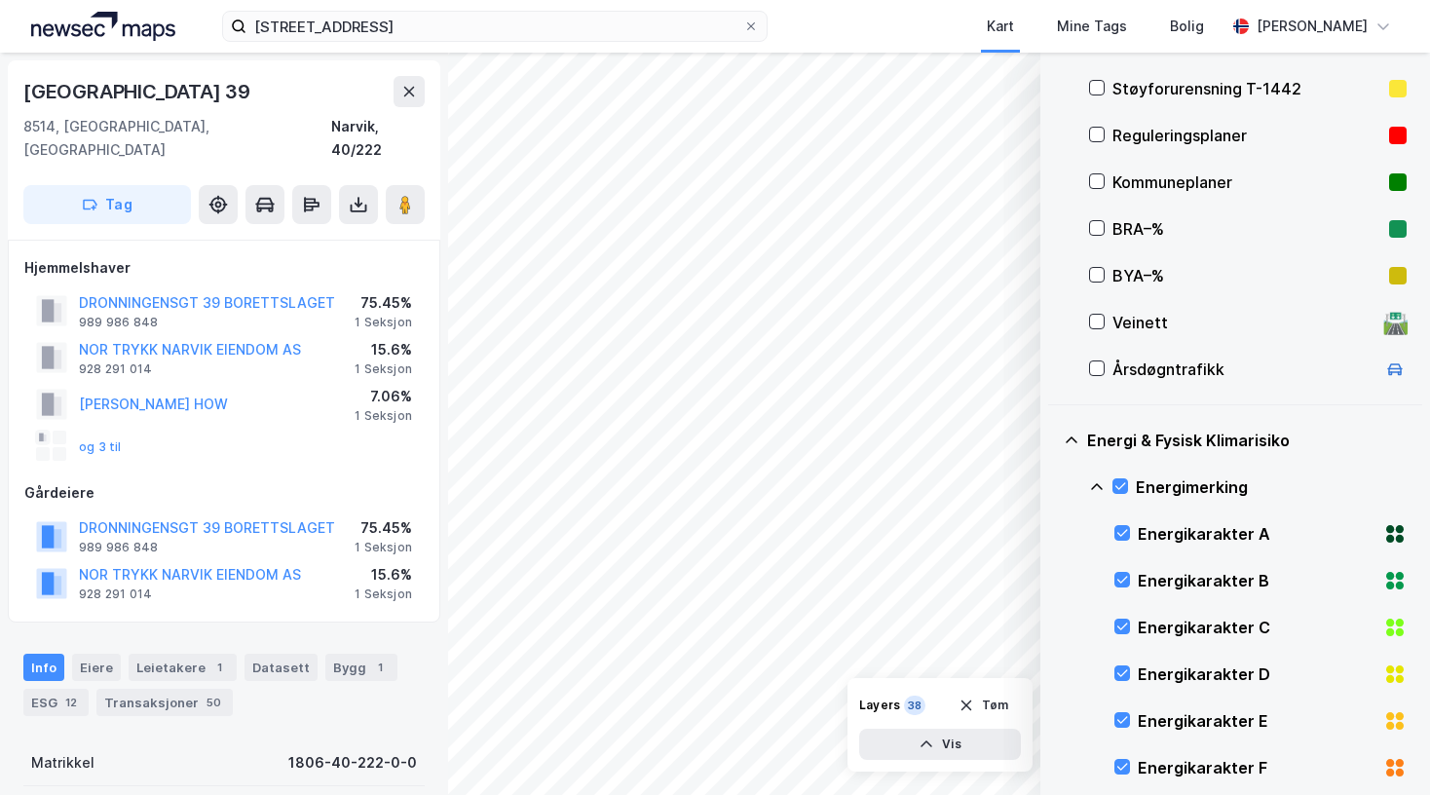
click at [1084, 442] on div "Energi & Fysisk Klimarisiko" at bounding box center [1235, 440] width 343 height 47
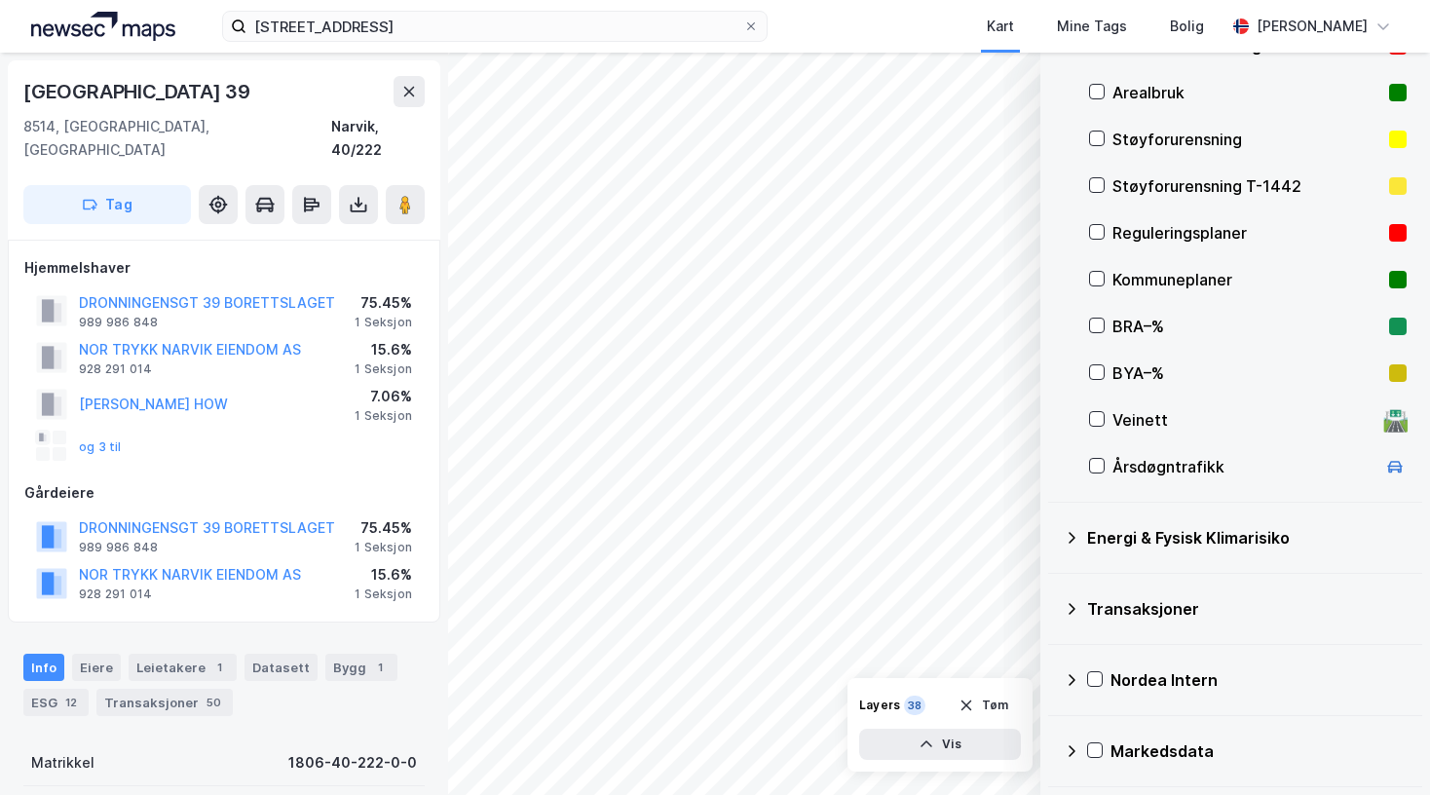
scroll to position [285, 0]
